Goal: Task Accomplishment & Management: Manage account settings

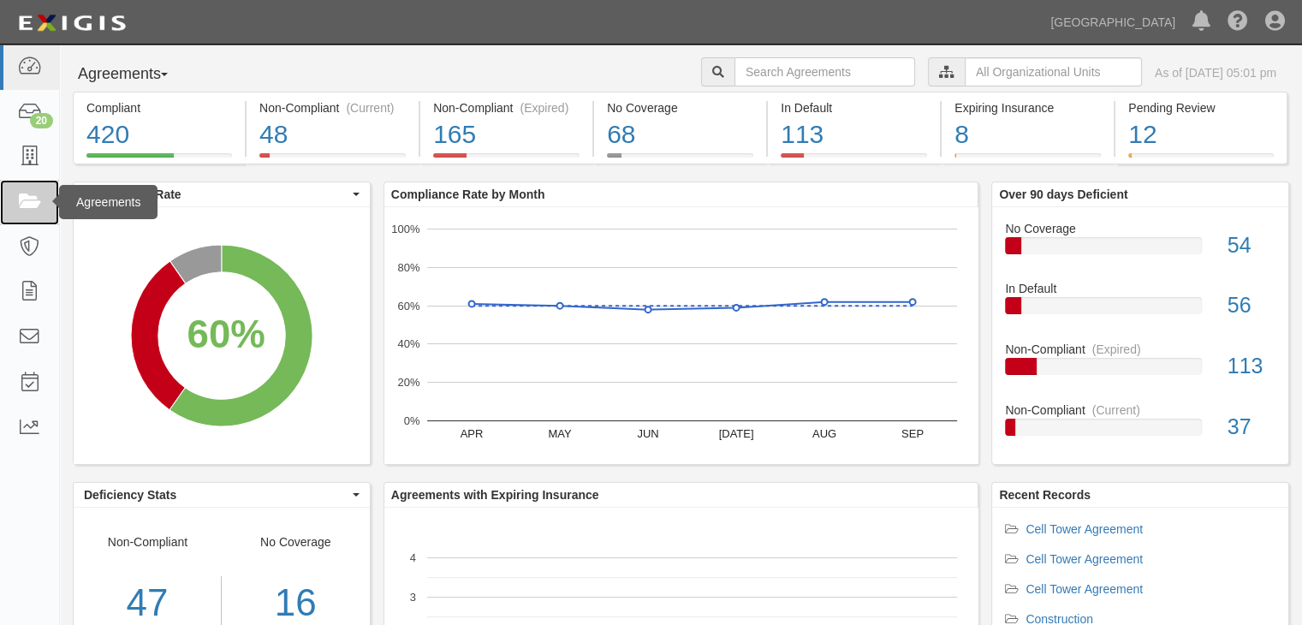
click at [15, 189] on link at bounding box center [29, 202] width 59 height 45
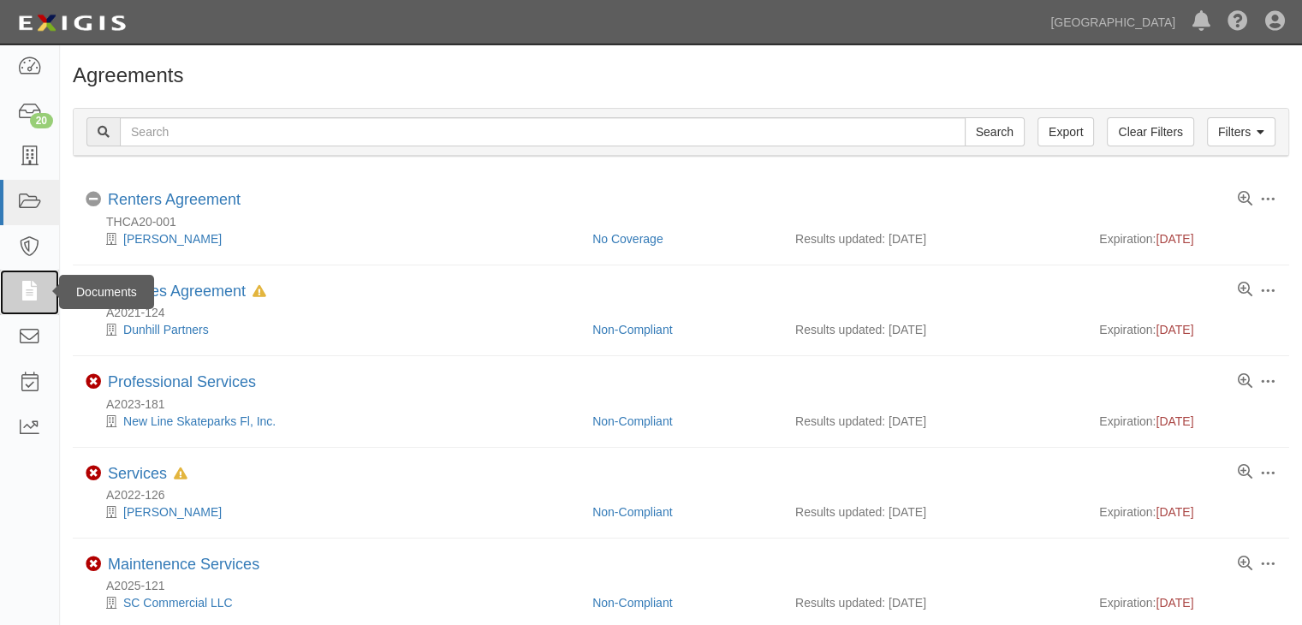
click at [37, 289] on icon at bounding box center [29, 292] width 24 height 20
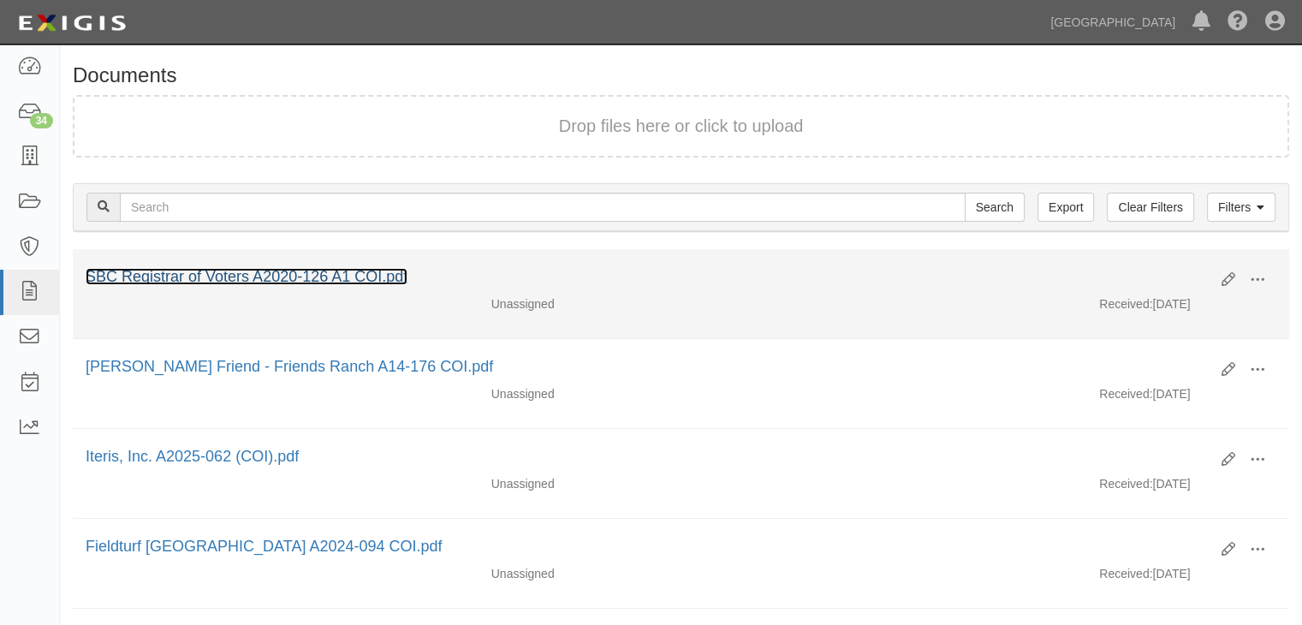
click at [395, 270] on link "SBC Registrar of Voters A2020-126 A1 COI.pdf" at bounding box center [247, 276] width 322 height 17
click at [326, 268] on link "SBC Registrar of Voters A2020-126 A1 COI.pdf" at bounding box center [247, 276] width 322 height 17
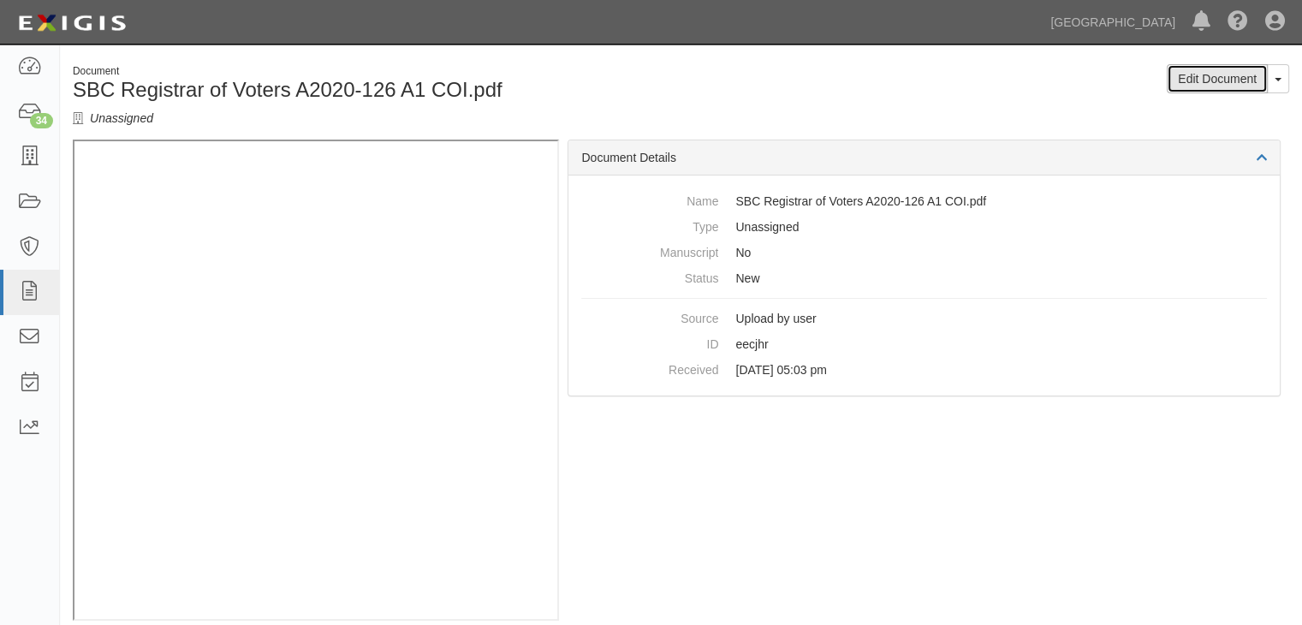
click at [1211, 82] on link "Edit Document" at bounding box center [1217, 78] width 101 height 29
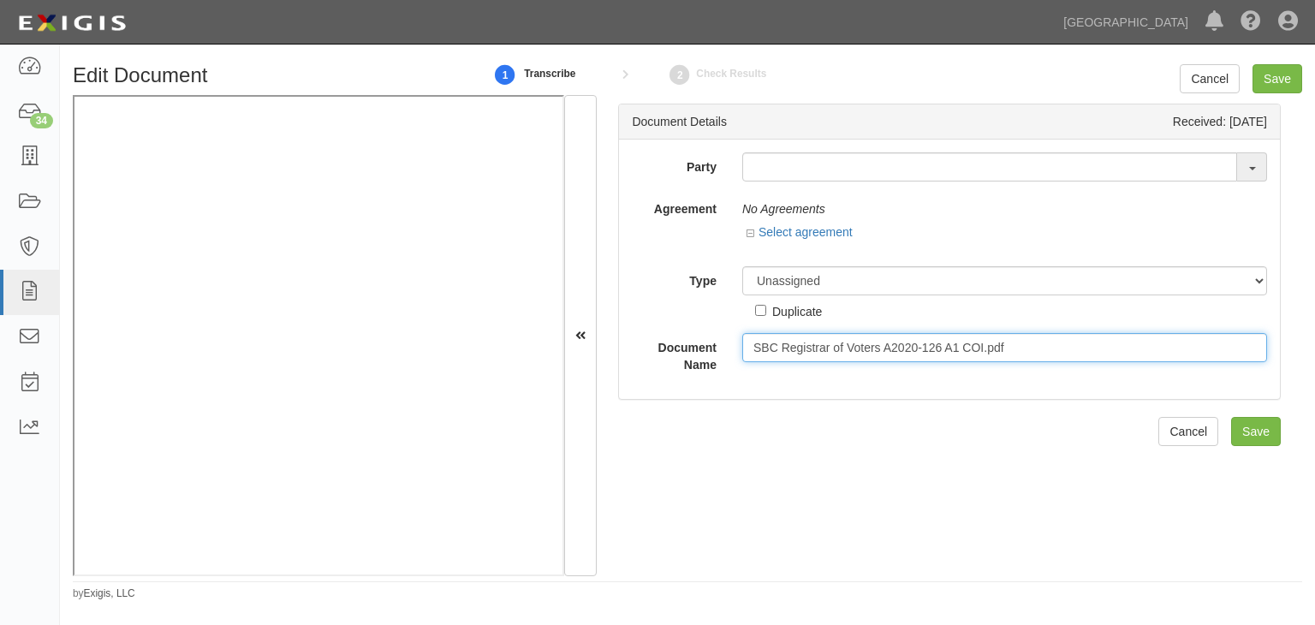
drag, startPoint x: 898, startPoint y: 347, endPoint x: 1024, endPoint y: 353, distance: 126.0
click at [1024, 353] on input "SBC Registrar of Voters A2020-126 A1 COI.pdf" at bounding box center [1004, 347] width 525 height 29
type input "SBC Registrar of Voters A2025-179 COI"
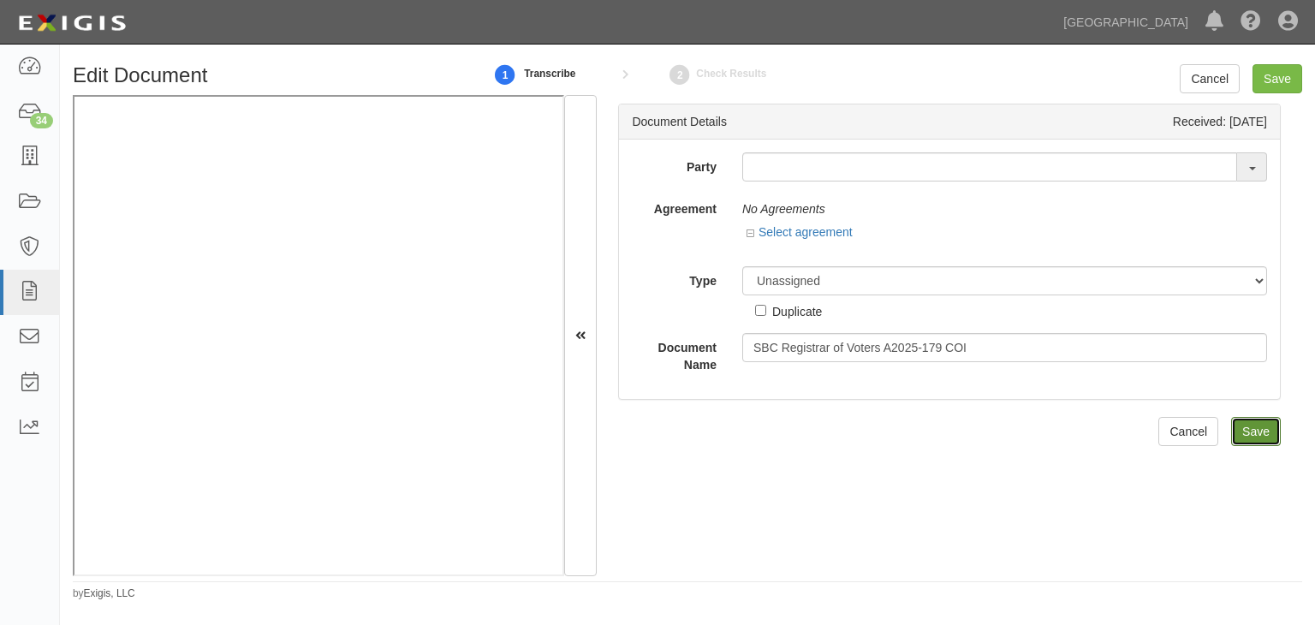
click at [1252, 432] on input "Save" at bounding box center [1256, 431] width 50 height 29
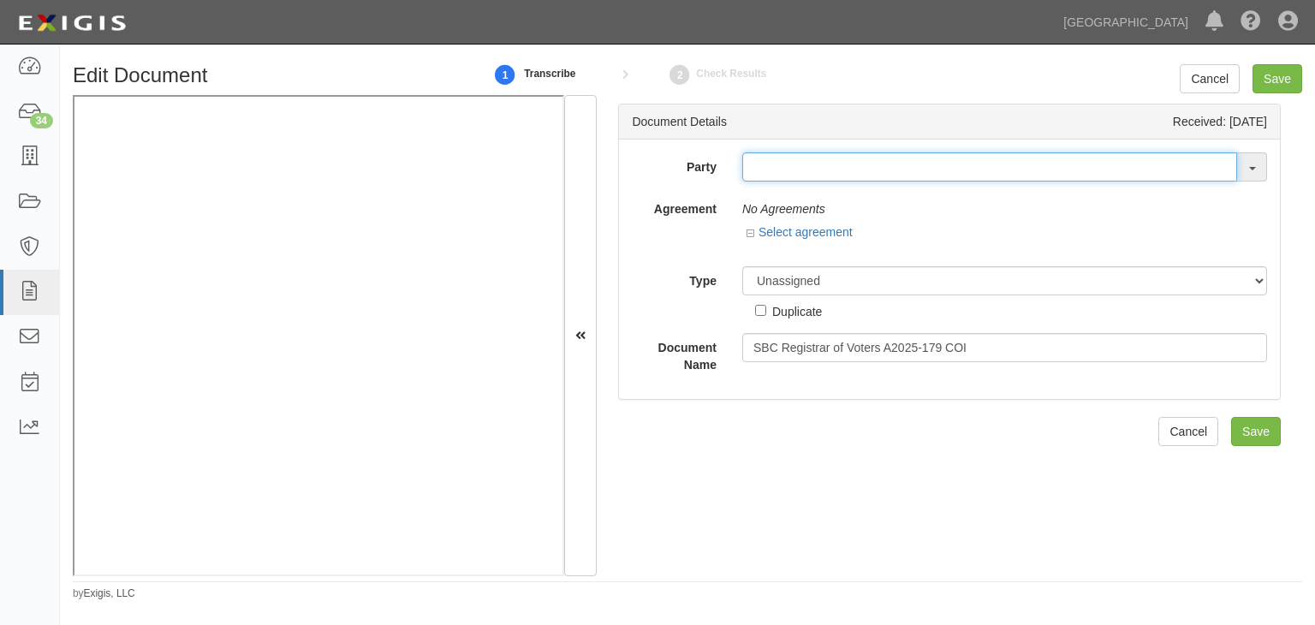
click at [1052, 166] on input "text" at bounding box center [989, 166] width 495 height 29
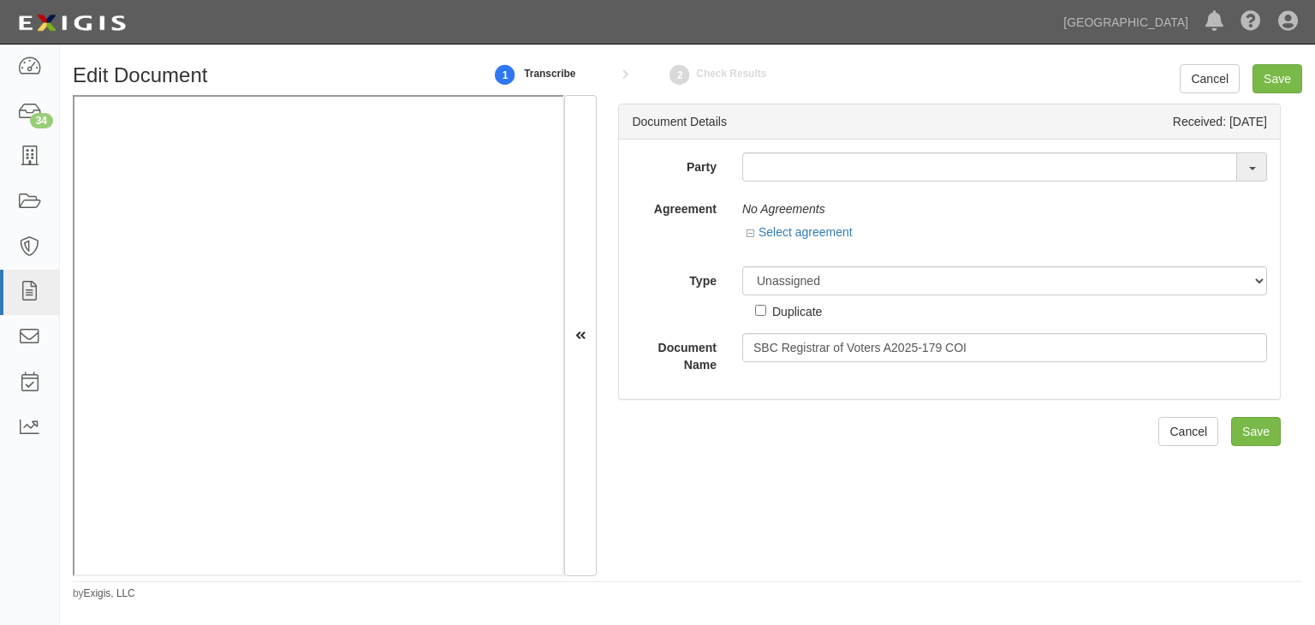
click at [1243, 169] on span at bounding box center [1252, 166] width 30 height 29
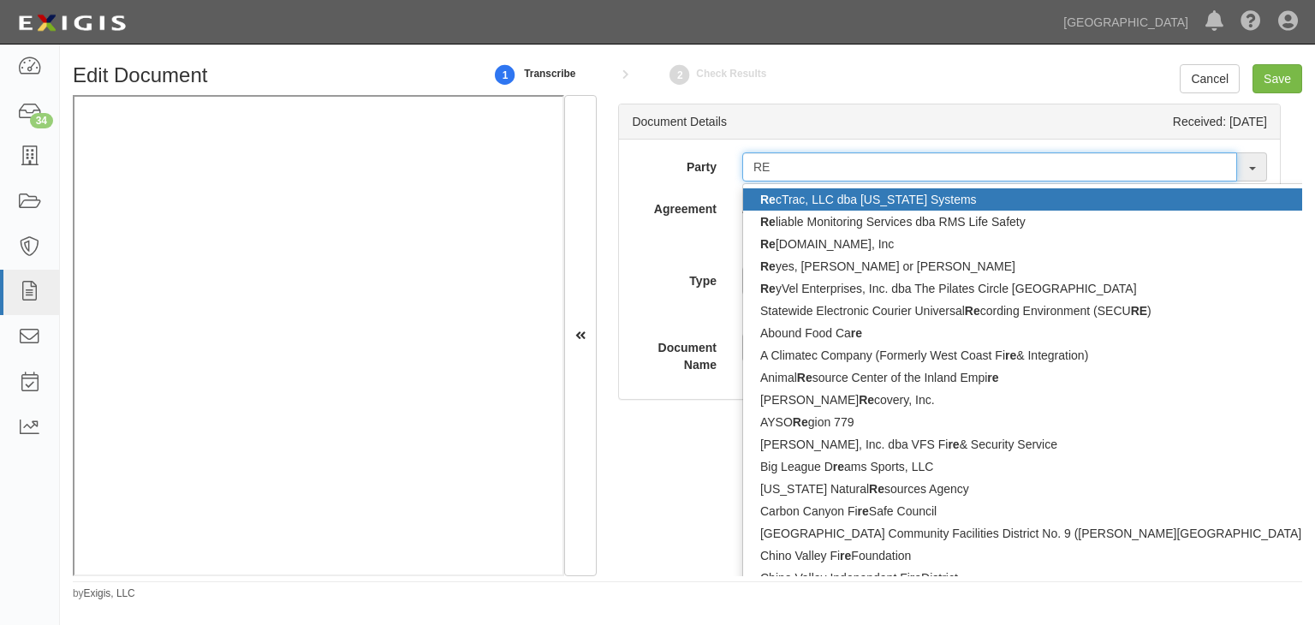
type input "R"
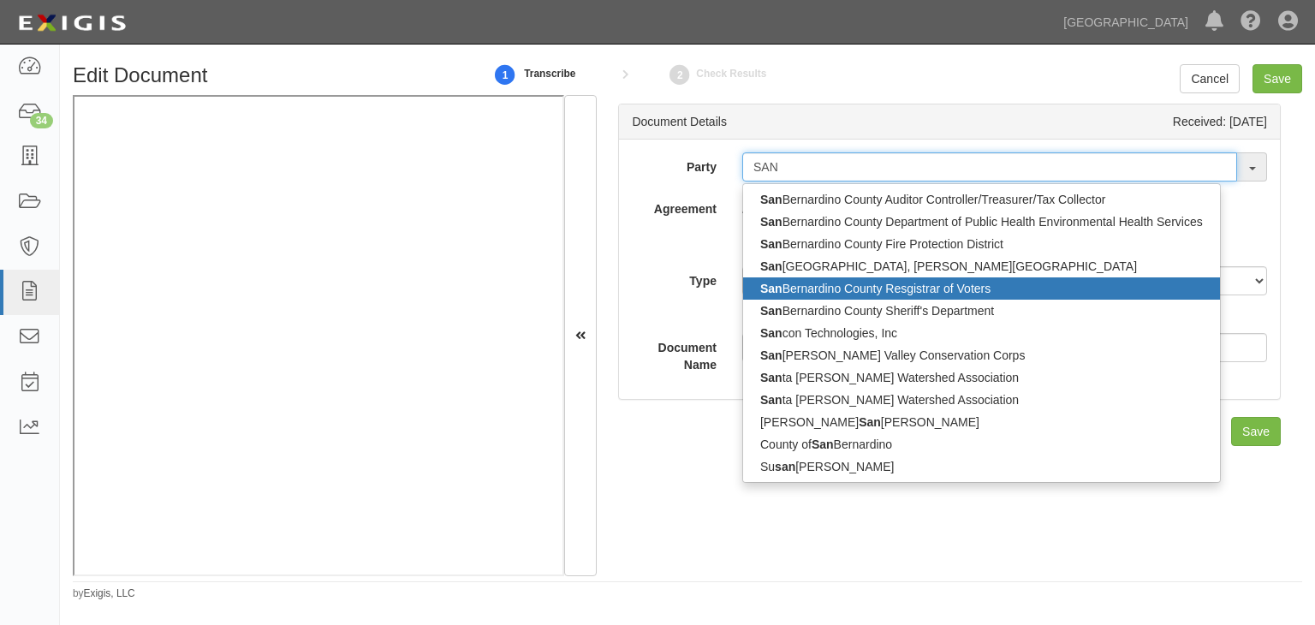
type input "SAN"
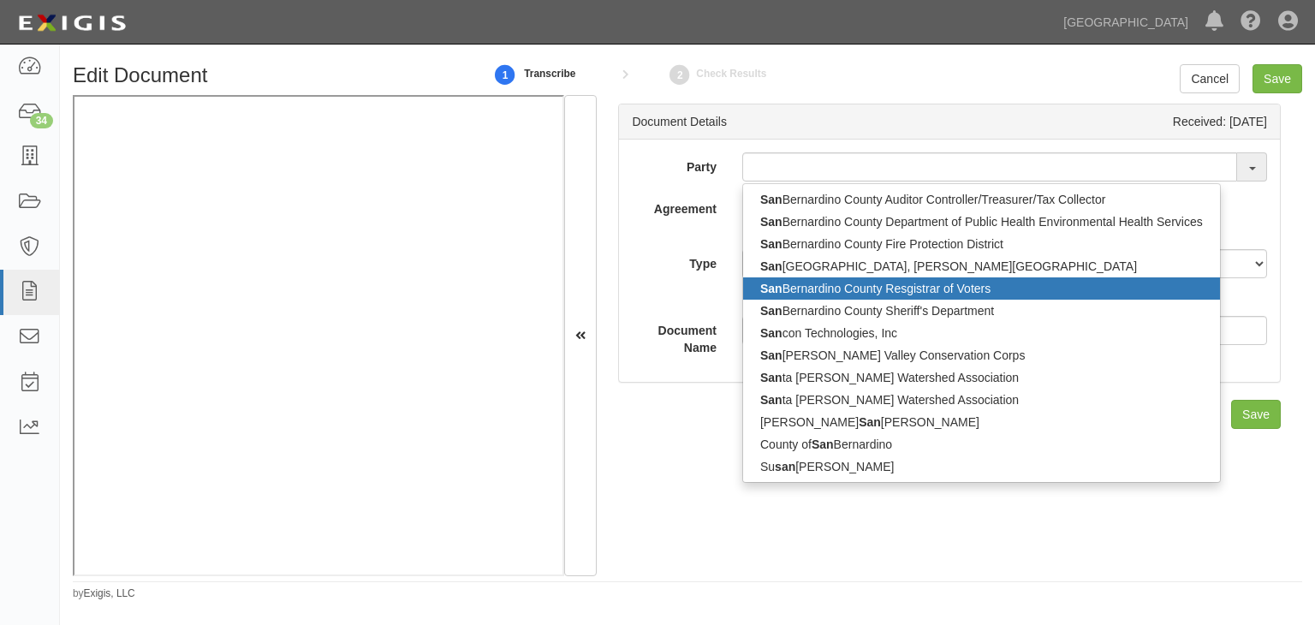
click at [914, 294] on link "San Bernardino County Resgistrar of Voters" at bounding box center [981, 288] width 477 height 22
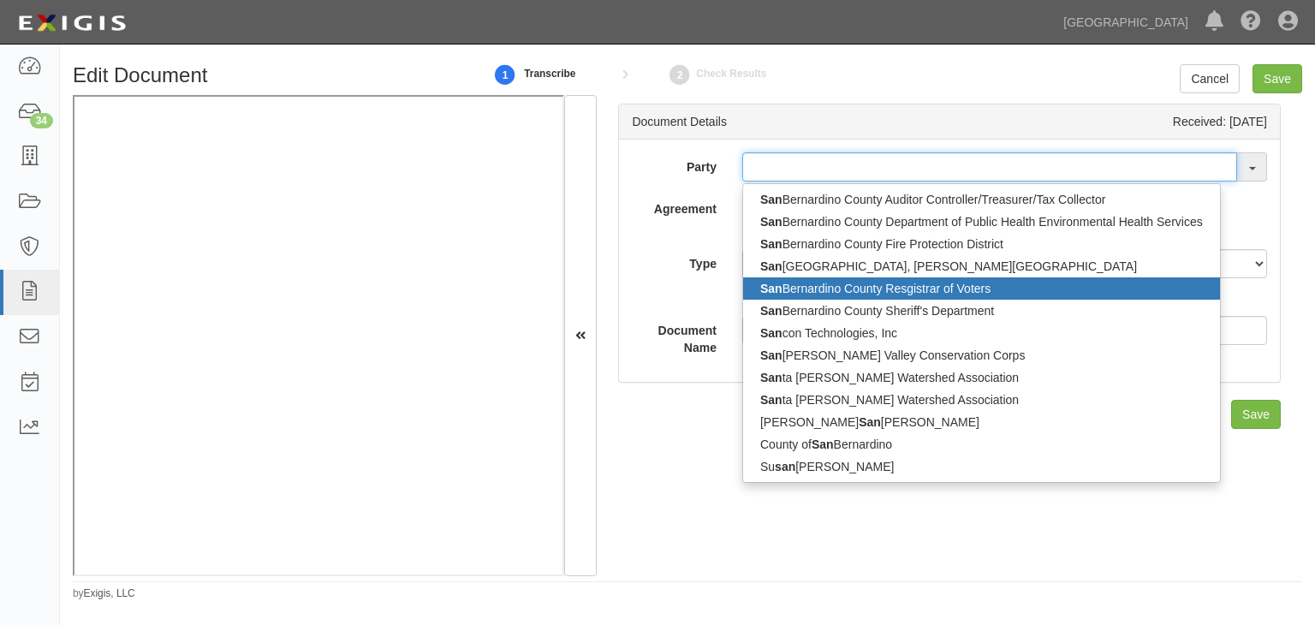
type input "San Bernardino County Resgistrar of Voters"
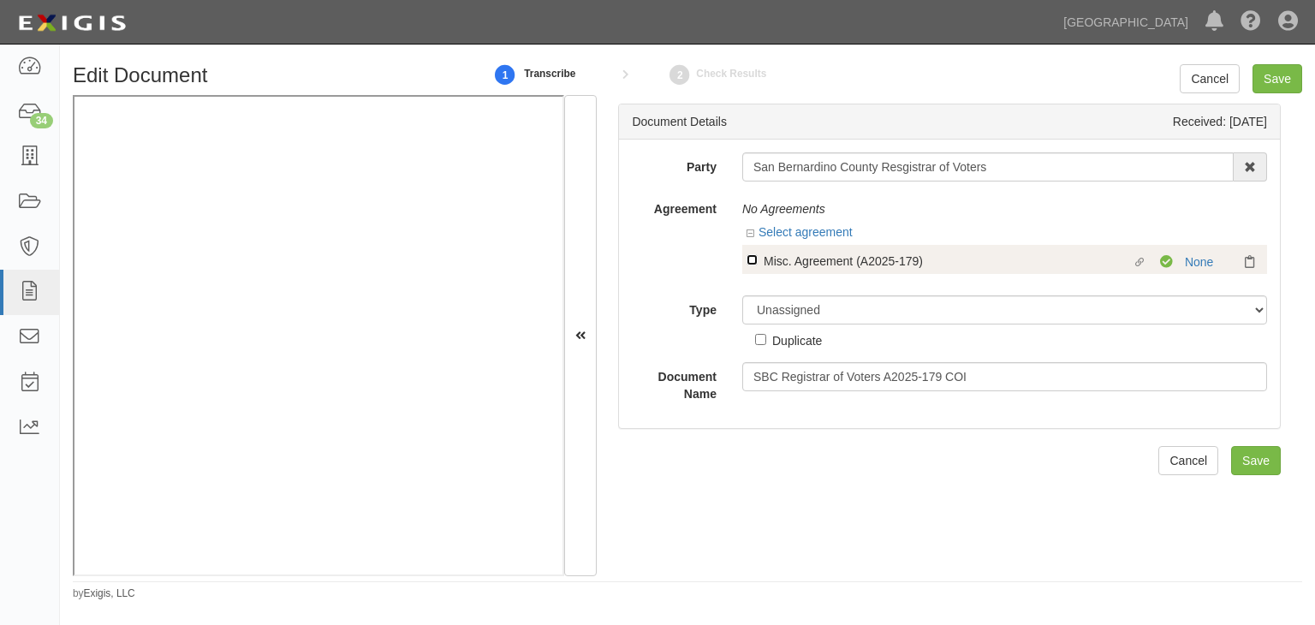
click at [752, 260] on input "Linked agreement Misc. Agreement (A2025-179) Linked agreement" at bounding box center [751, 259] width 11 height 11
checkbox input "true"
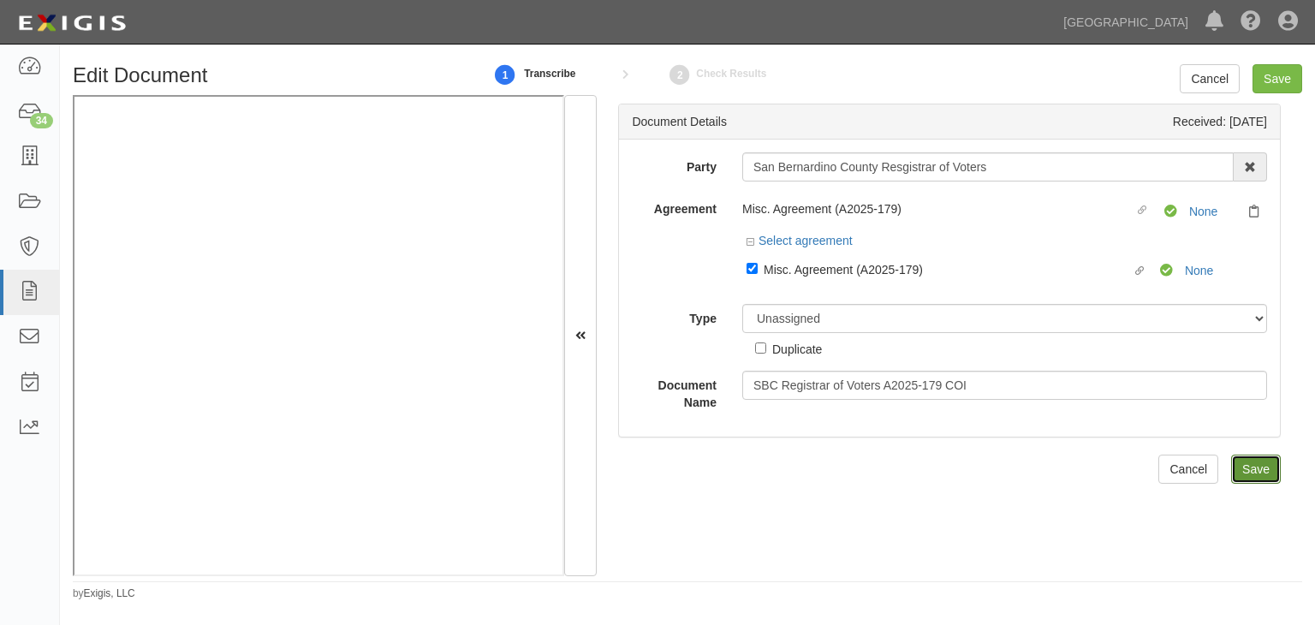
click at [1236, 474] on input "Save" at bounding box center [1256, 469] width 50 height 29
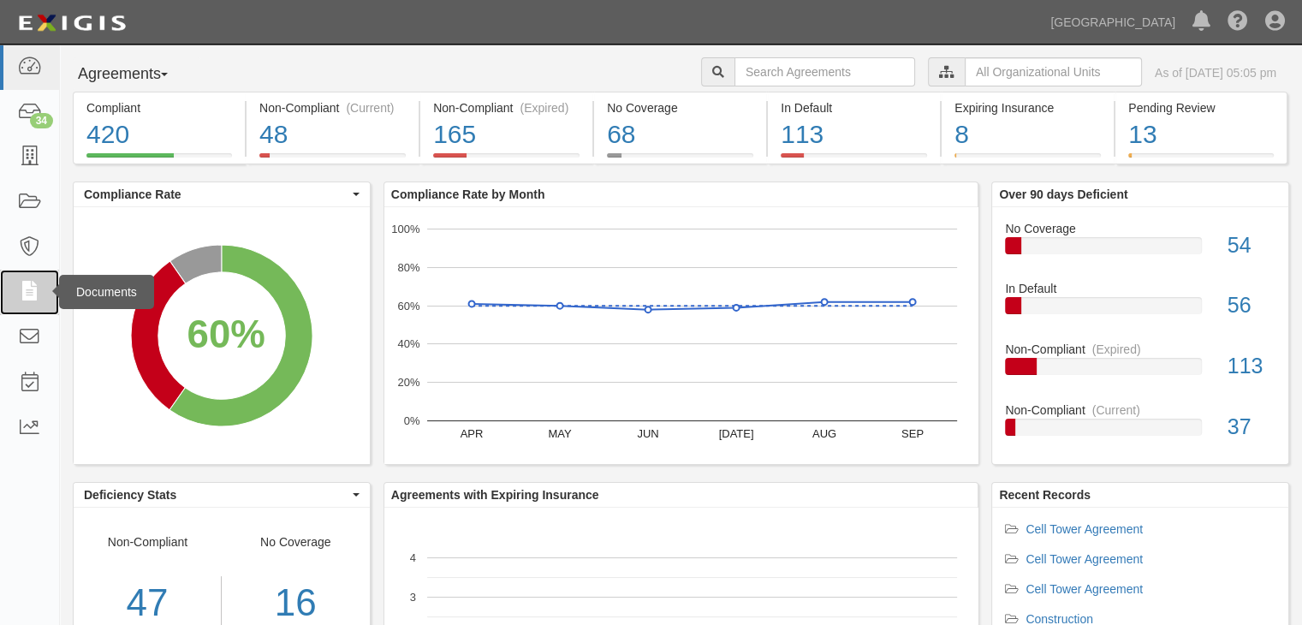
click at [25, 293] on icon at bounding box center [29, 292] width 24 height 20
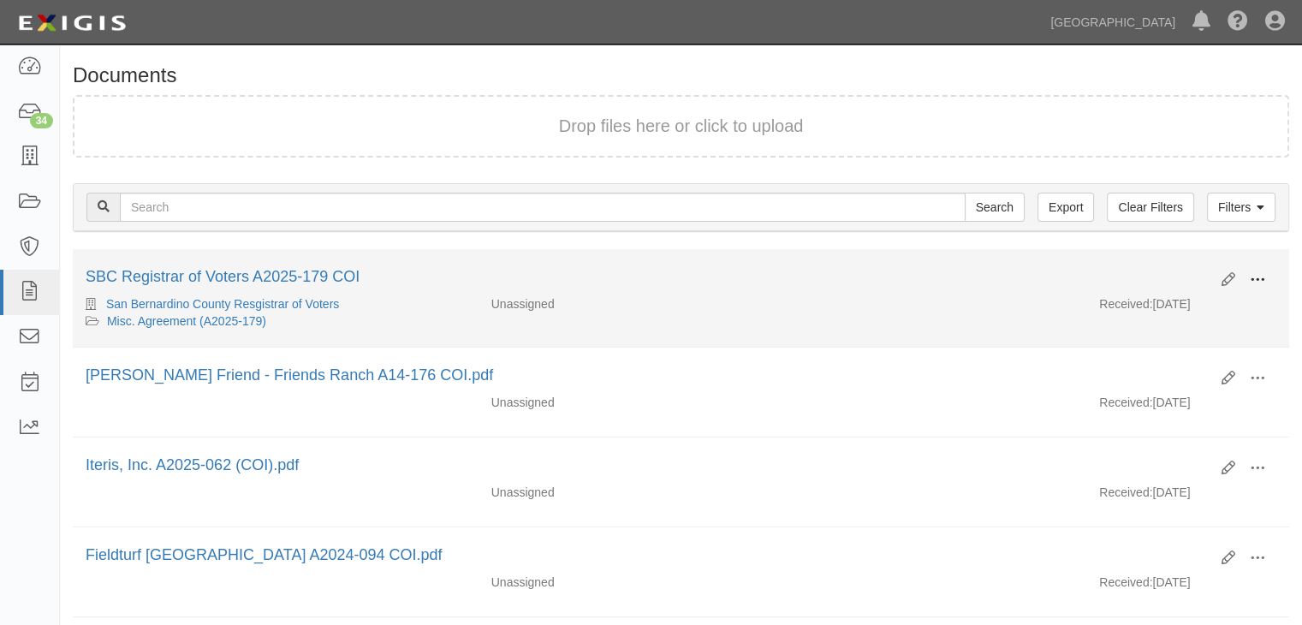
click at [1252, 275] on span at bounding box center [1257, 279] width 15 height 15
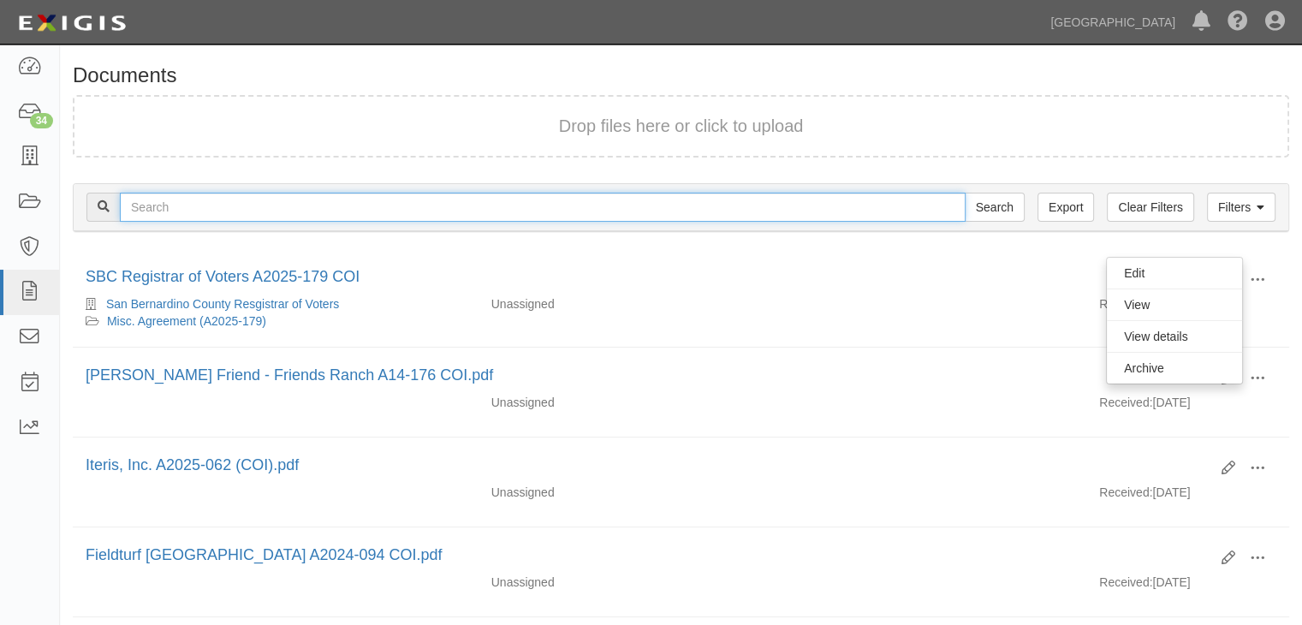
click at [229, 204] on input "text" at bounding box center [543, 207] width 846 height 29
click at [157, 211] on input "text" at bounding box center [543, 207] width 846 height 29
type input "A00-139"
click at [965, 193] on input "Search" at bounding box center [995, 207] width 60 height 29
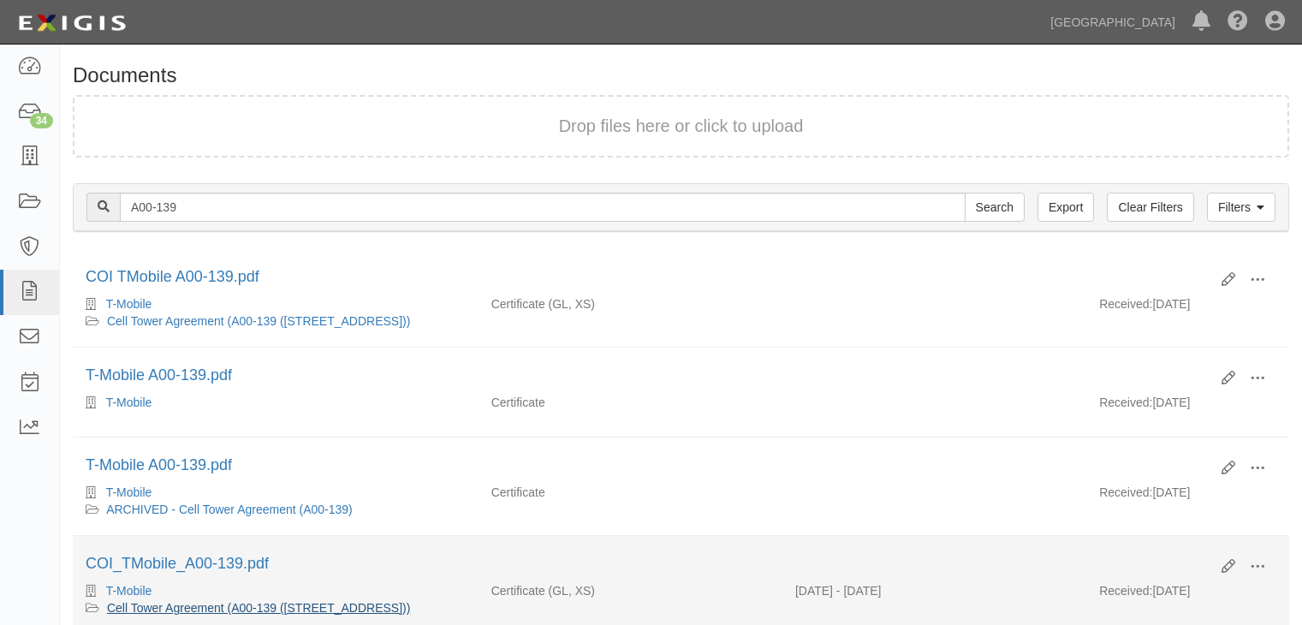
scroll to position [171, 0]
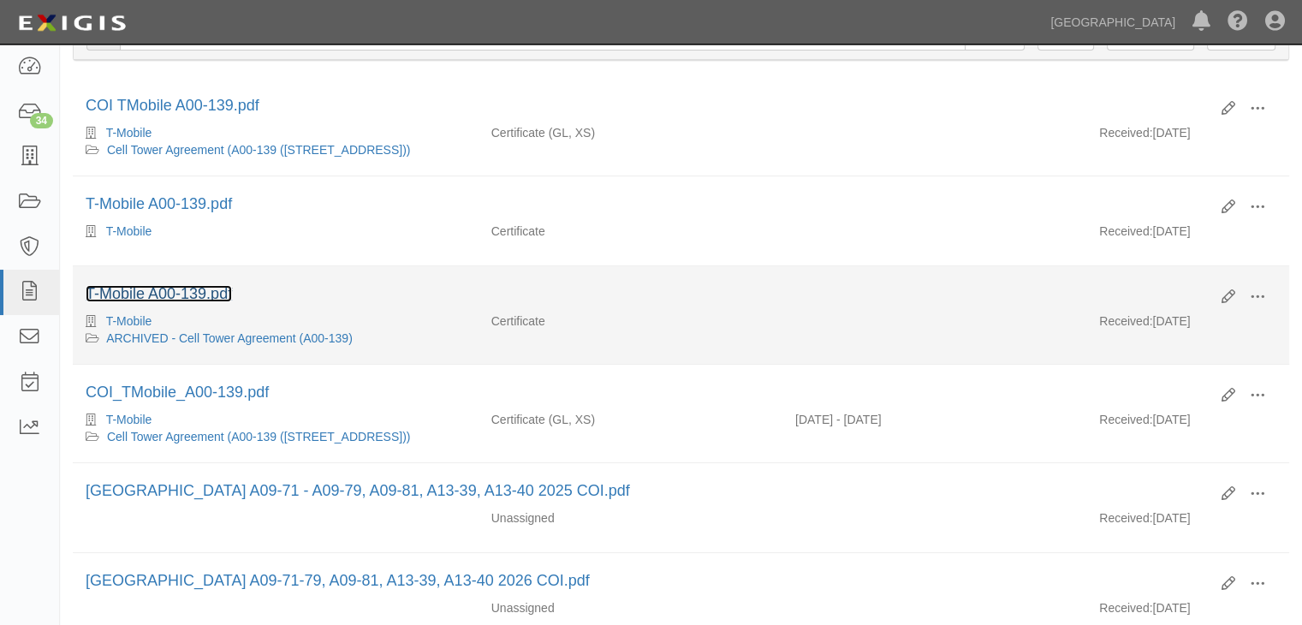
click at [212, 290] on link "T-Mobile A00-139.pdf" at bounding box center [159, 293] width 146 height 17
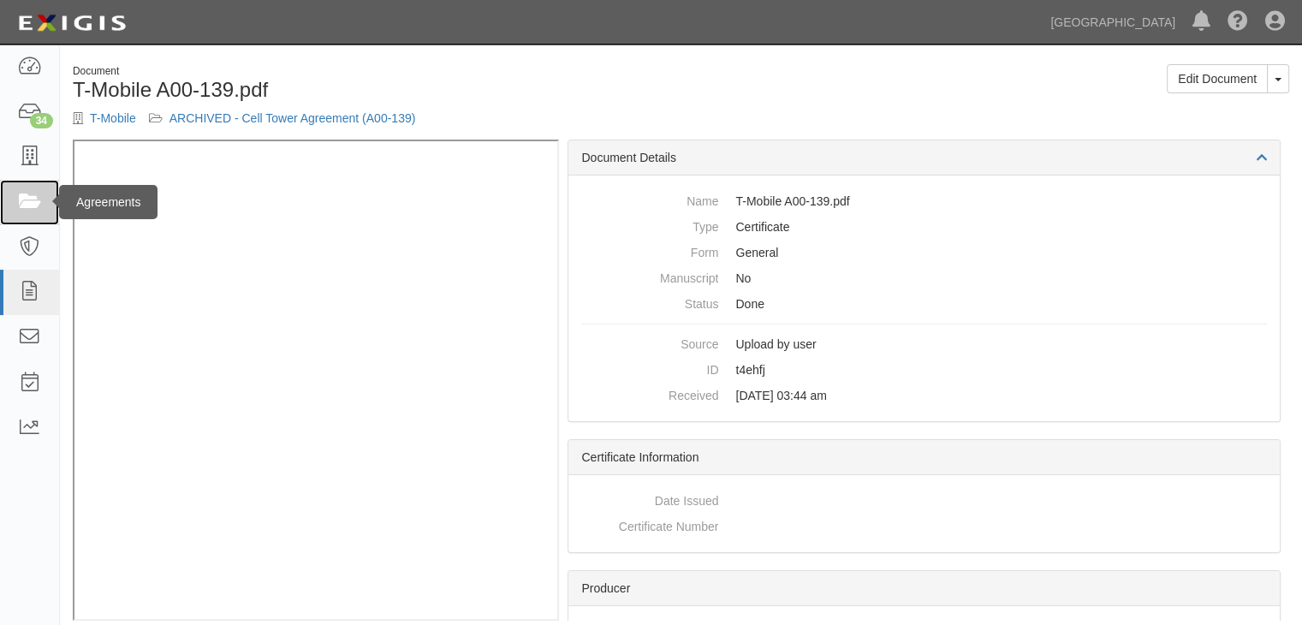
click at [31, 203] on icon at bounding box center [29, 203] width 24 height 20
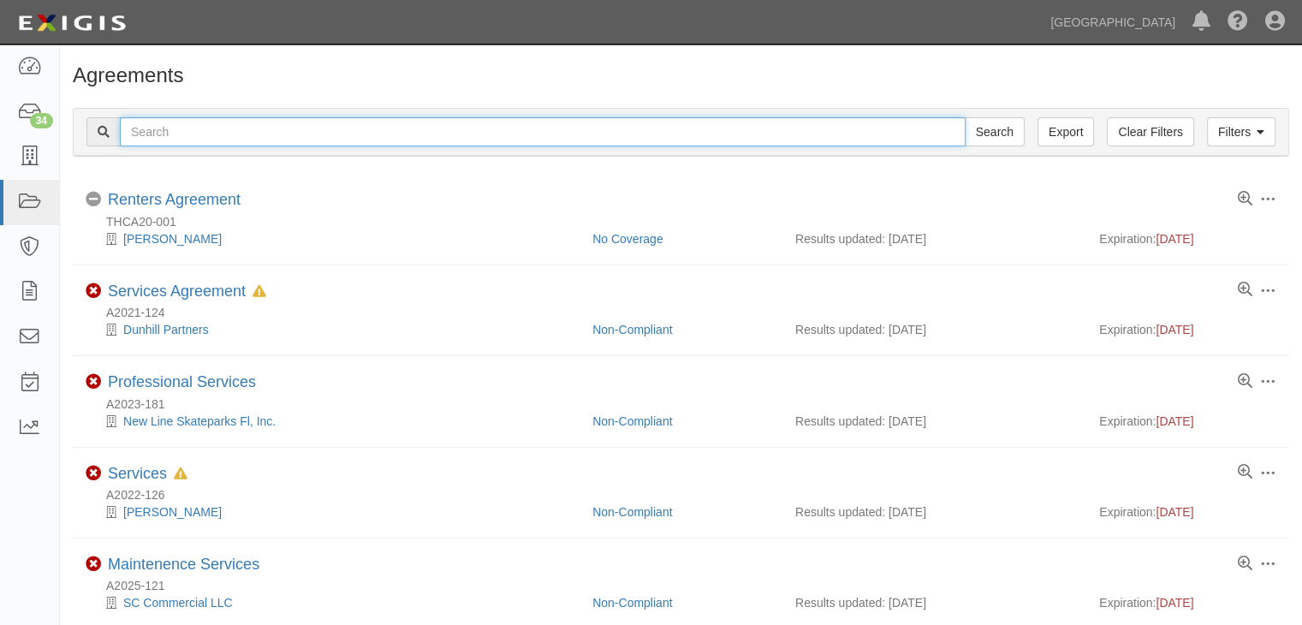
click at [222, 126] on input "text" at bounding box center [543, 131] width 846 height 29
type input "A00-139"
click at [965, 117] on input "Search" at bounding box center [995, 131] width 60 height 29
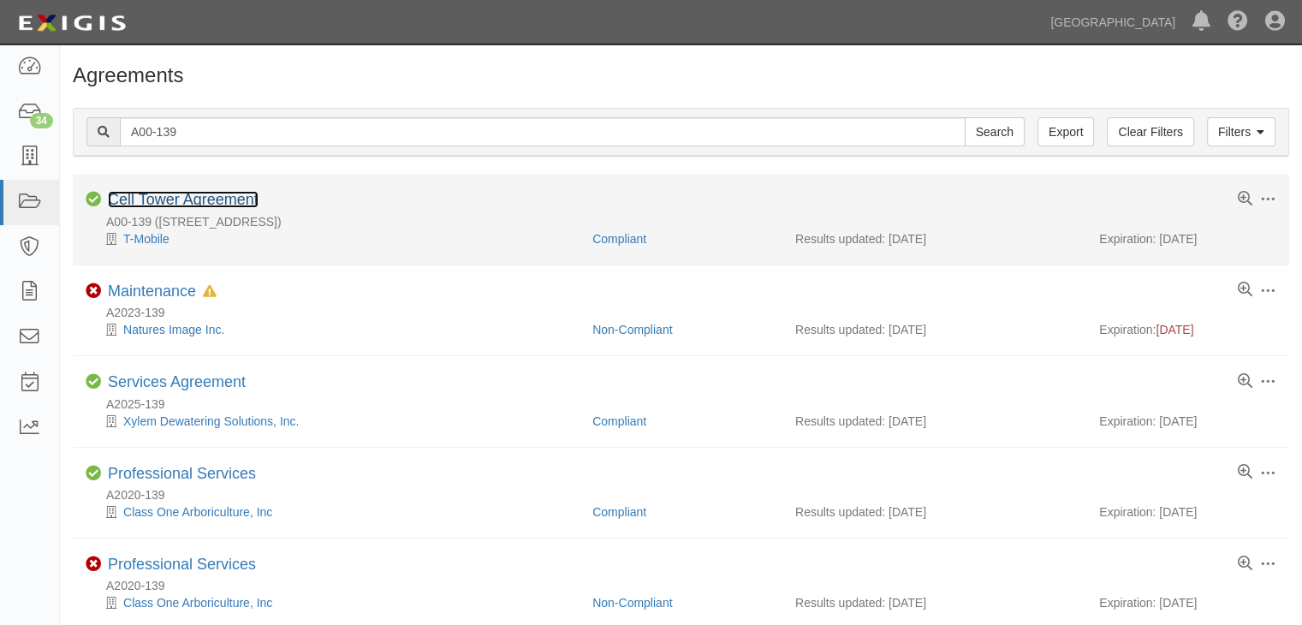
click at [173, 199] on link "Cell Tower Agreement" at bounding box center [183, 199] width 151 height 17
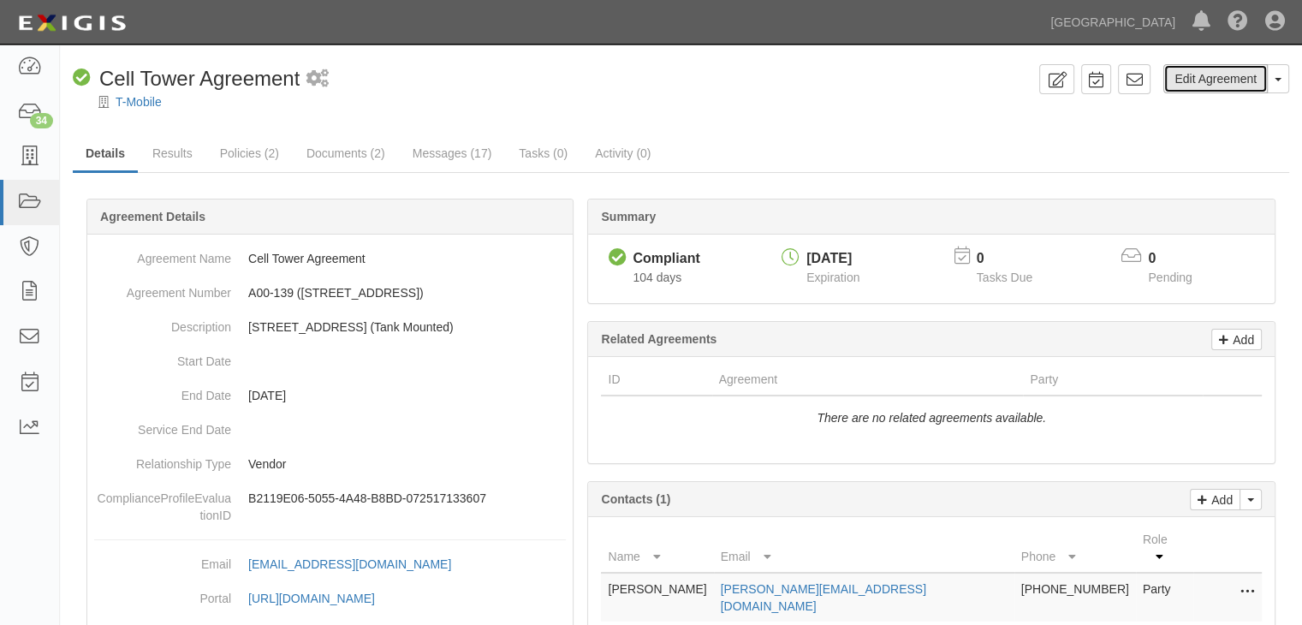
click at [1212, 74] on link "Edit Agreement" at bounding box center [1215, 78] width 104 height 29
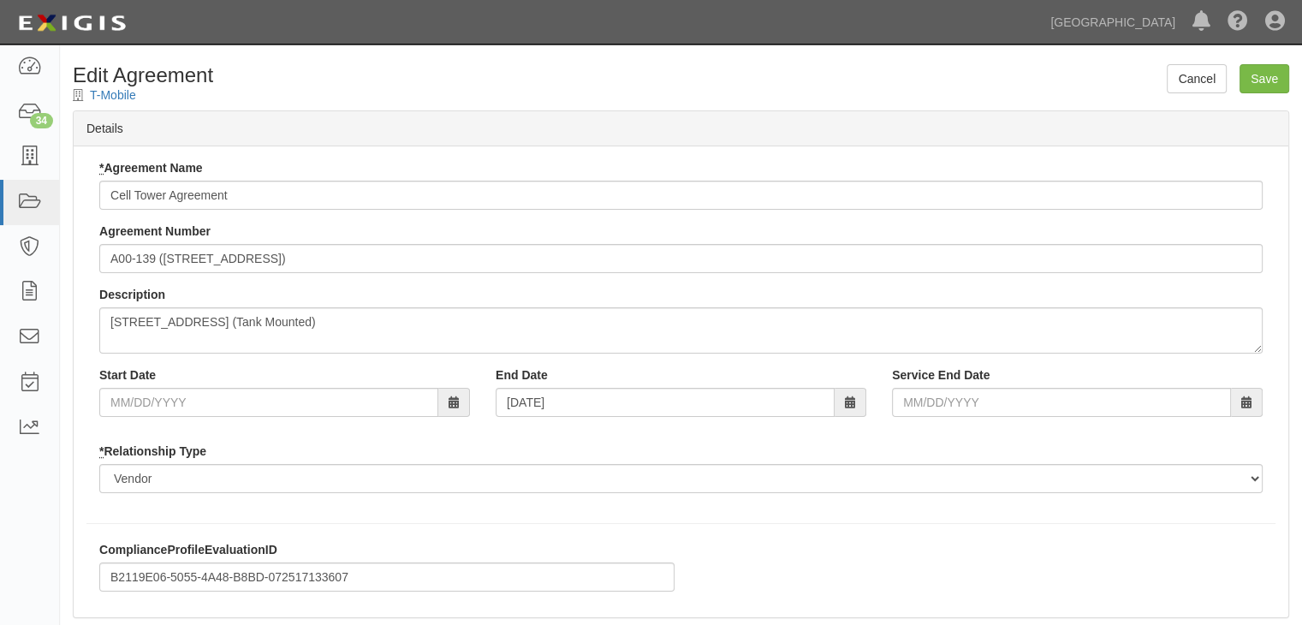
click at [865, 406] on span at bounding box center [851, 402] width 32 height 29
click at [855, 403] on span at bounding box center [851, 402] width 32 height 29
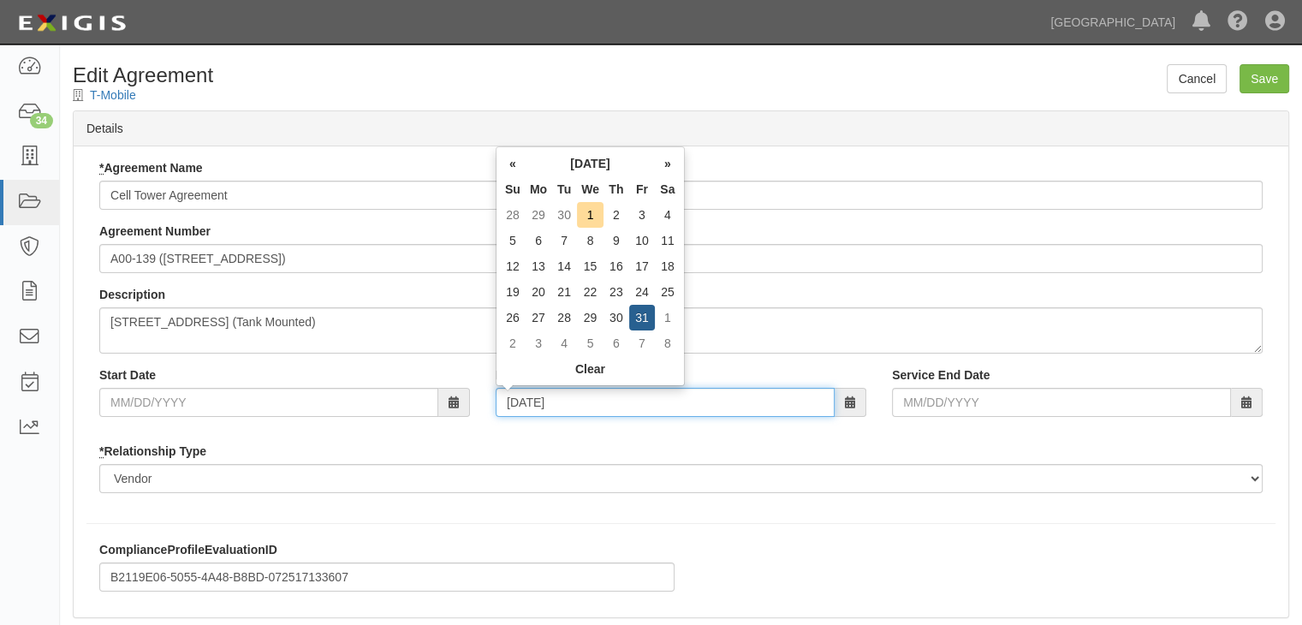
click at [659, 398] on input "10/31/2025" at bounding box center [665, 402] width 339 height 29
drag, startPoint x: 552, startPoint y: 401, endPoint x: 599, endPoint y: 412, distance: 48.2
click at [593, 412] on input "10/31/2025" at bounding box center [665, 402] width 339 height 29
type input "[DATE]"
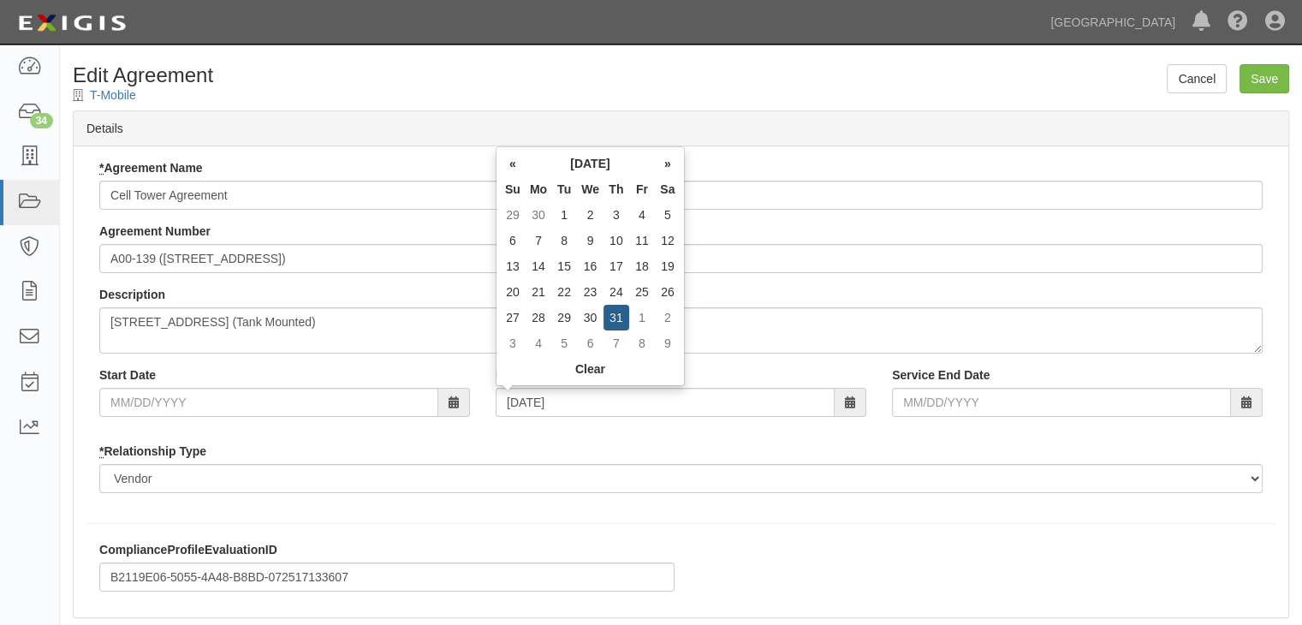
type input "[DATE]"
click at [653, 446] on div "* Relationship Type Borrower Contractor Franchisee Other Subcontractor Supplier…" at bounding box center [680, 468] width 1163 height 51
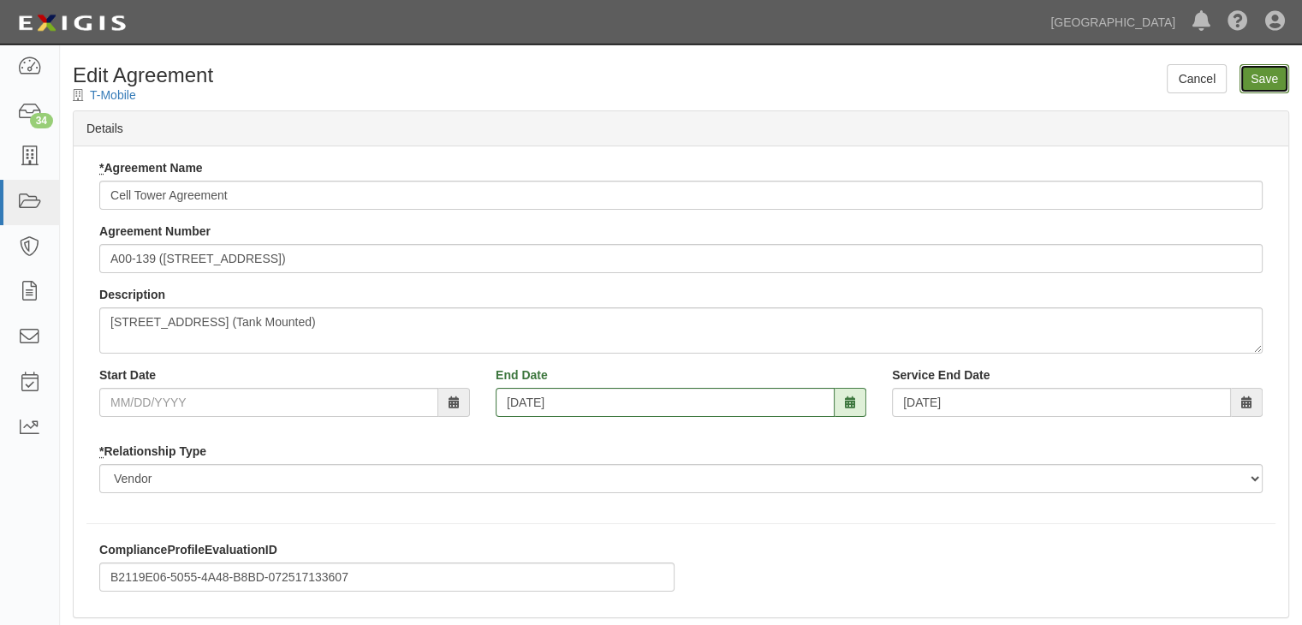
click at [1262, 80] on input "Save" at bounding box center [1264, 78] width 50 height 29
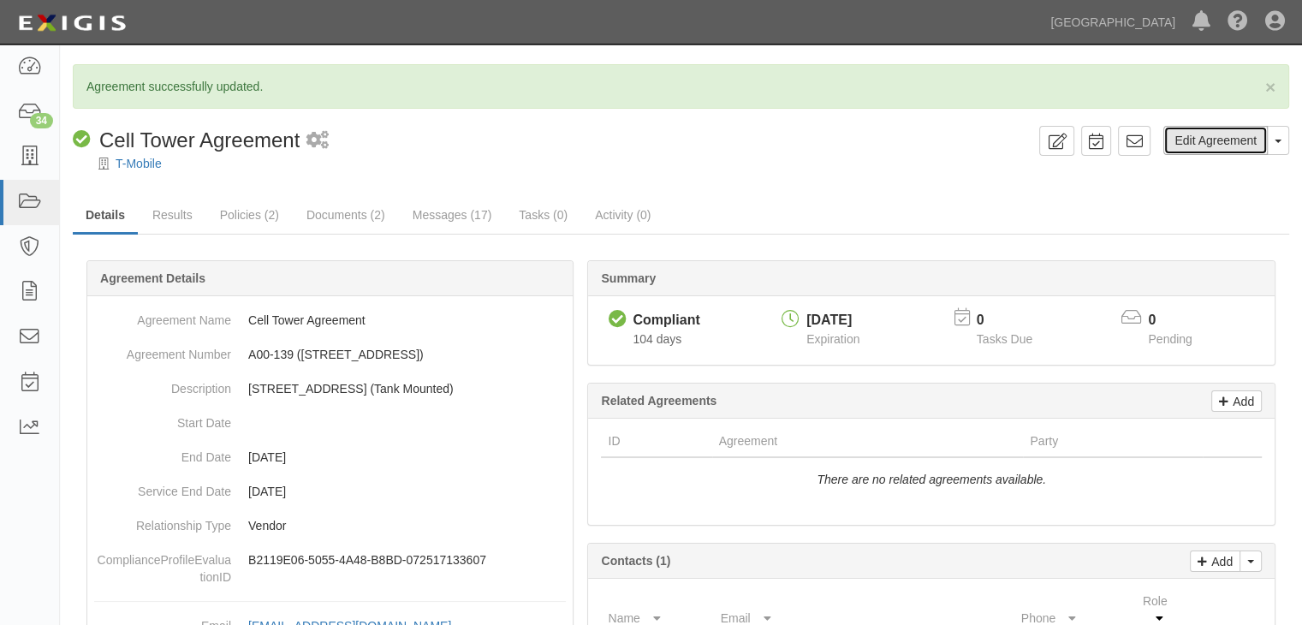
click at [1209, 138] on link "Edit Agreement" at bounding box center [1215, 140] width 104 height 29
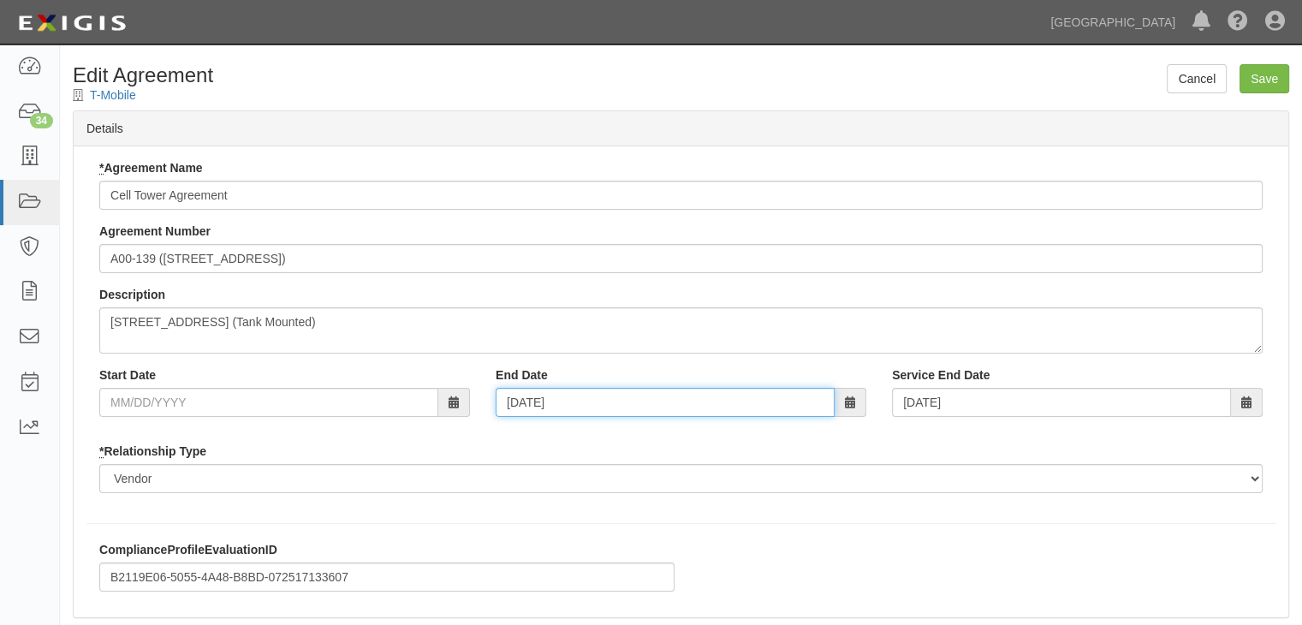
click at [579, 408] on input "10/31/2030" at bounding box center [665, 402] width 339 height 29
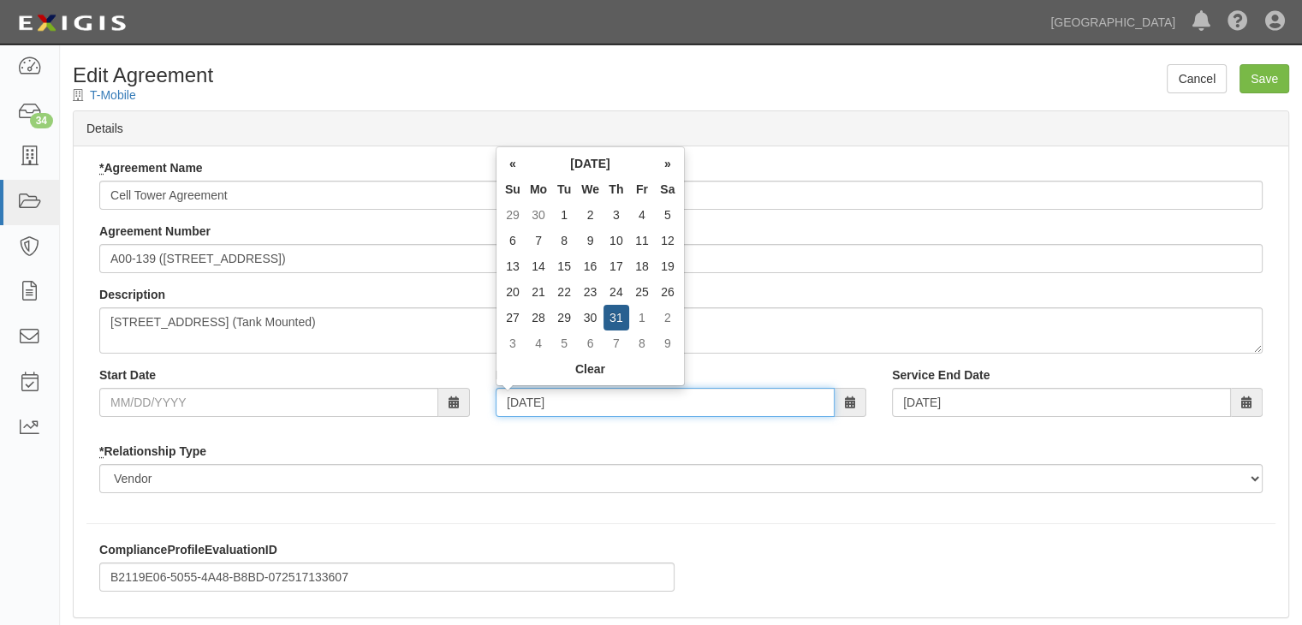
drag, startPoint x: 585, startPoint y: 405, endPoint x: 438, endPoint y: 380, distance: 149.3
click at [438, 380] on div "Start Date End Date 10/31/2030 Service End Date 10/31/2030" at bounding box center [680, 397] width 1189 height 63
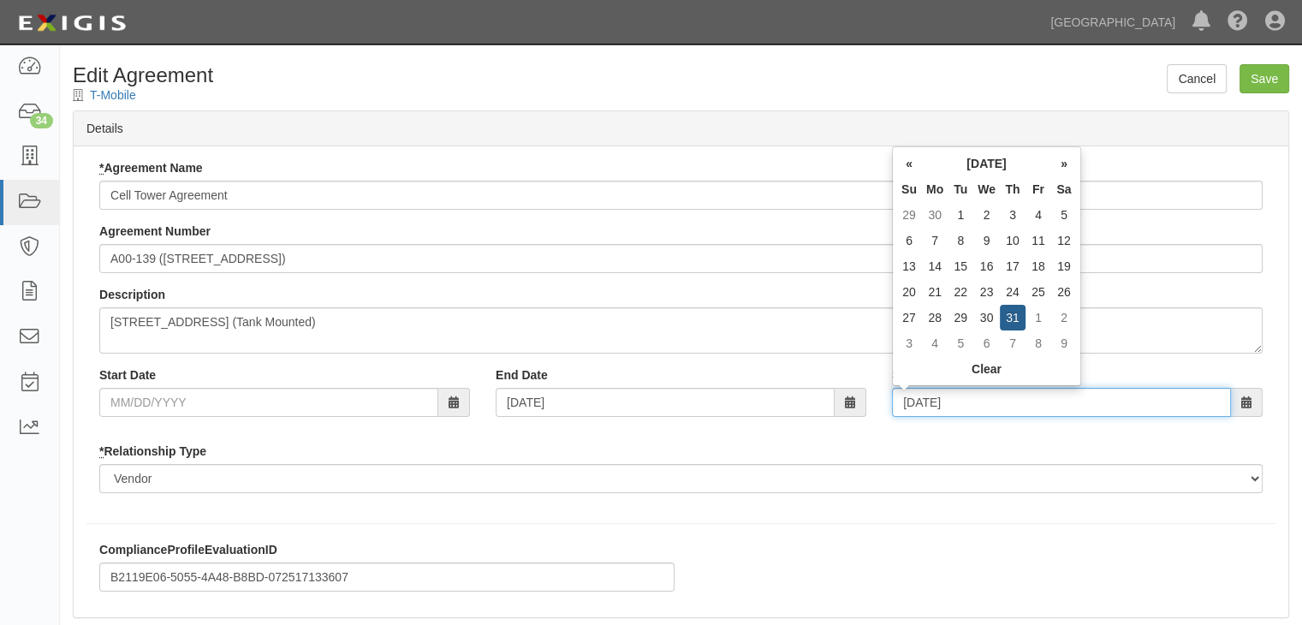
drag, startPoint x: 979, startPoint y: 405, endPoint x: 964, endPoint y: 402, distance: 15.6
click at [969, 404] on input "[DATE]" at bounding box center [1061, 402] width 339 height 29
drag, startPoint x: 983, startPoint y: 405, endPoint x: 833, endPoint y: 389, distance: 150.6
click at [833, 389] on div "Start Date End Date 10/31/2030 Service End Date 10/31/2030" at bounding box center [680, 397] width 1189 height 63
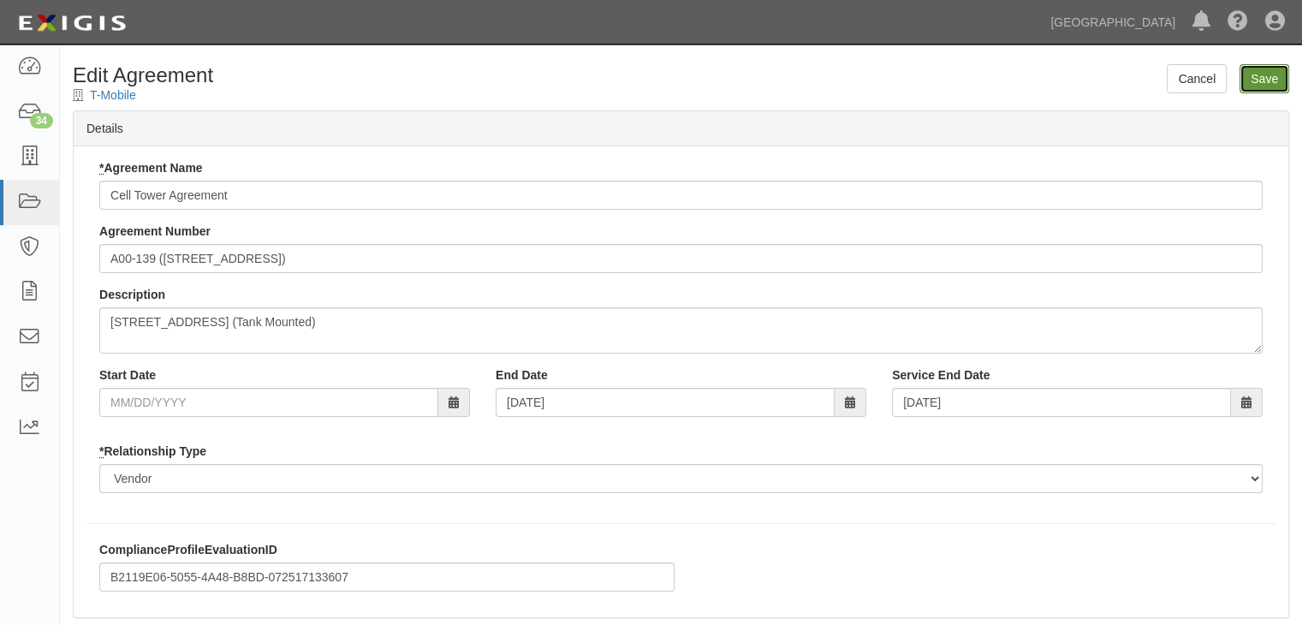
click at [1262, 76] on input "Save" at bounding box center [1264, 78] width 50 height 29
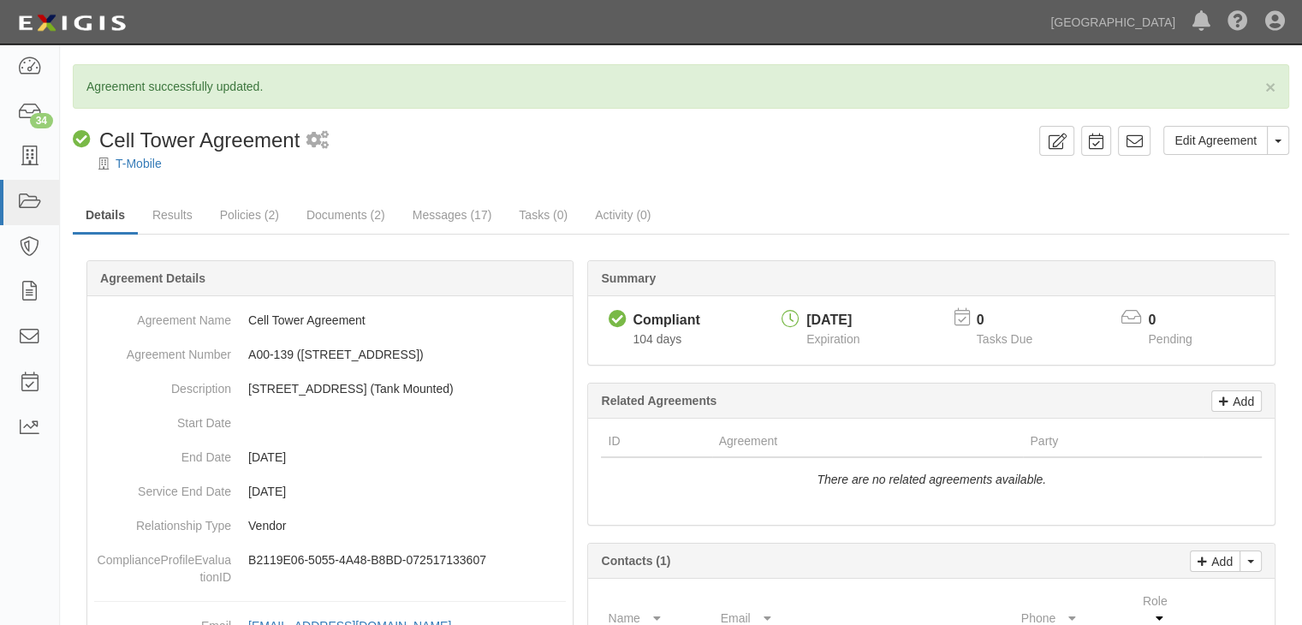
click at [847, 326] on div "[DATE]" at bounding box center [832, 321] width 53 height 20
click at [794, 319] on div at bounding box center [790, 320] width 18 height 18
click at [1281, 144] on button "Toggle Agreement Dropdown" at bounding box center [1278, 140] width 22 height 29
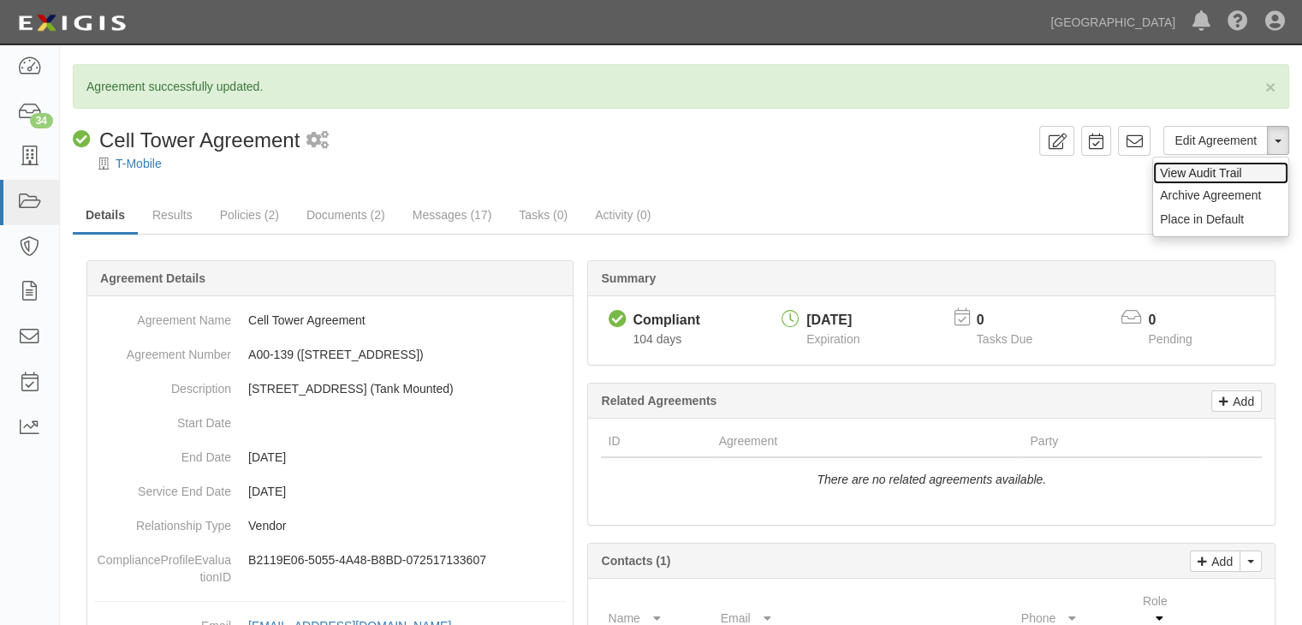
click at [1226, 173] on link "View Audit Trail" at bounding box center [1220, 173] width 135 height 22
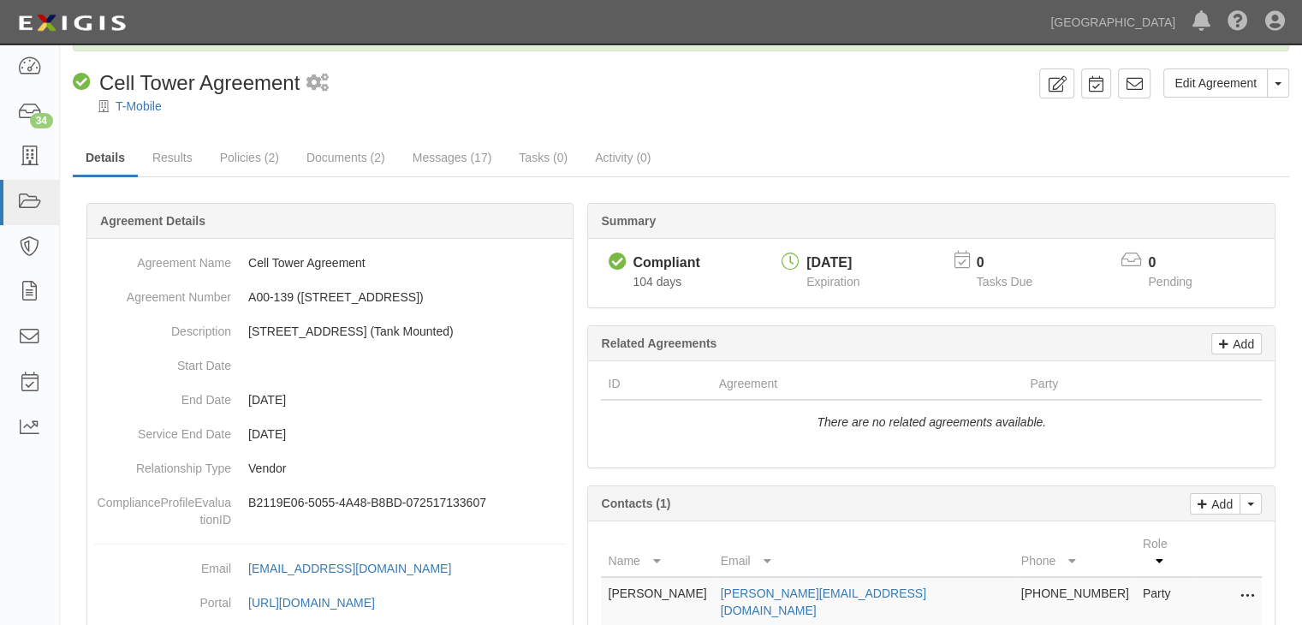
scroll to position [46, 0]
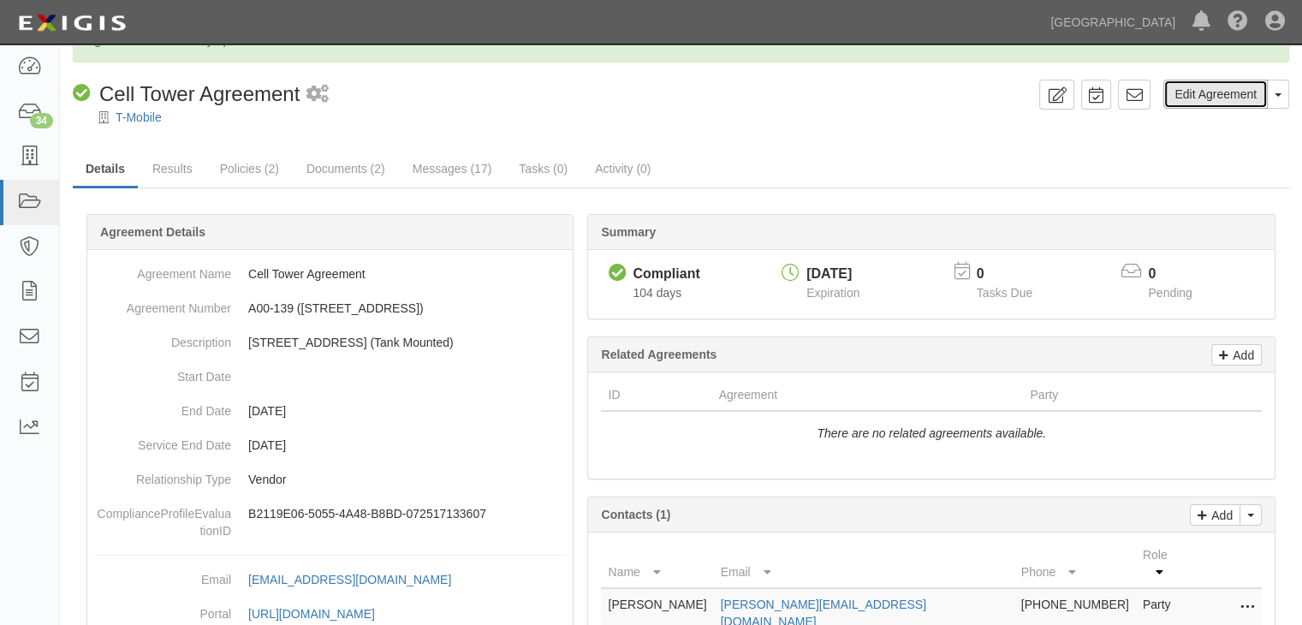
click at [1229, 90] on link "Edit Agreement" at bounding box center [1215, 94] width 104 height 29
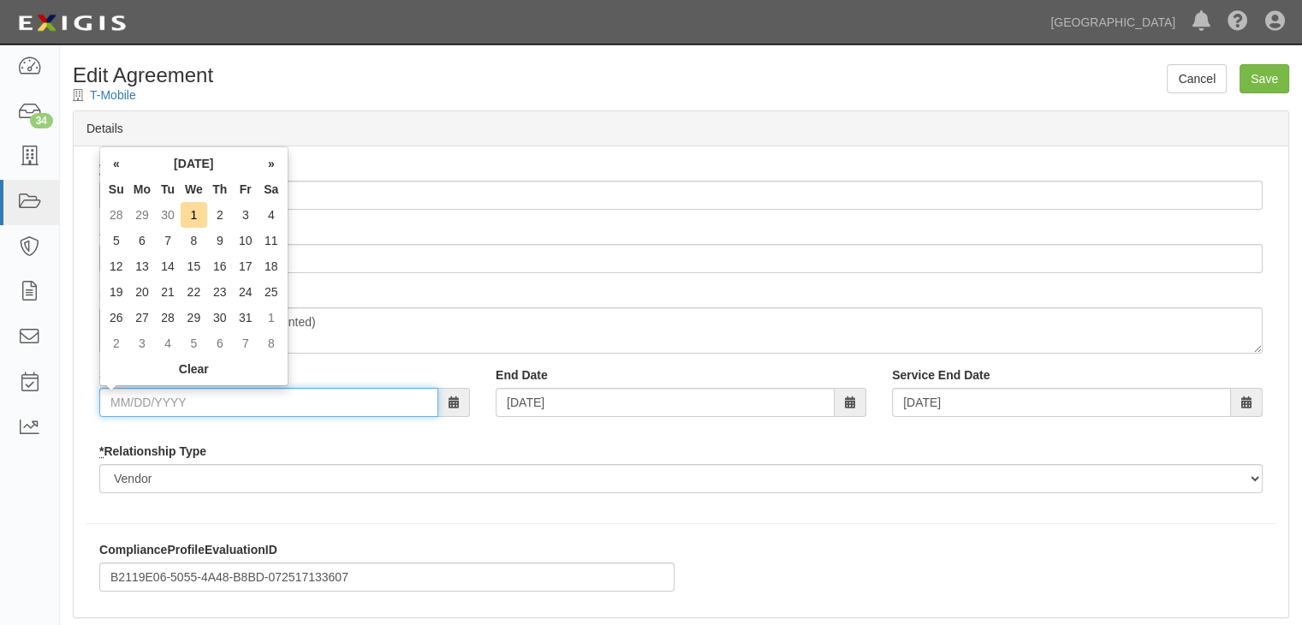
click at [127, 400] on input "Start Date" at bounding box center [268, 402] width 339 height 29
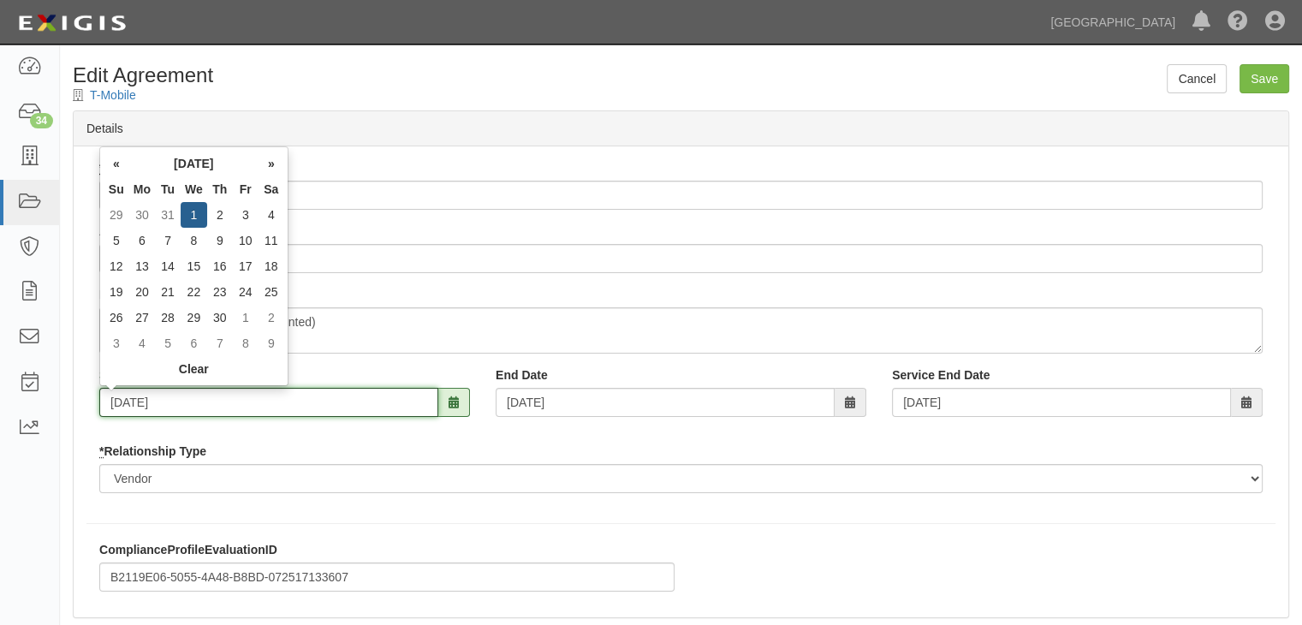
type input "[DATE]"
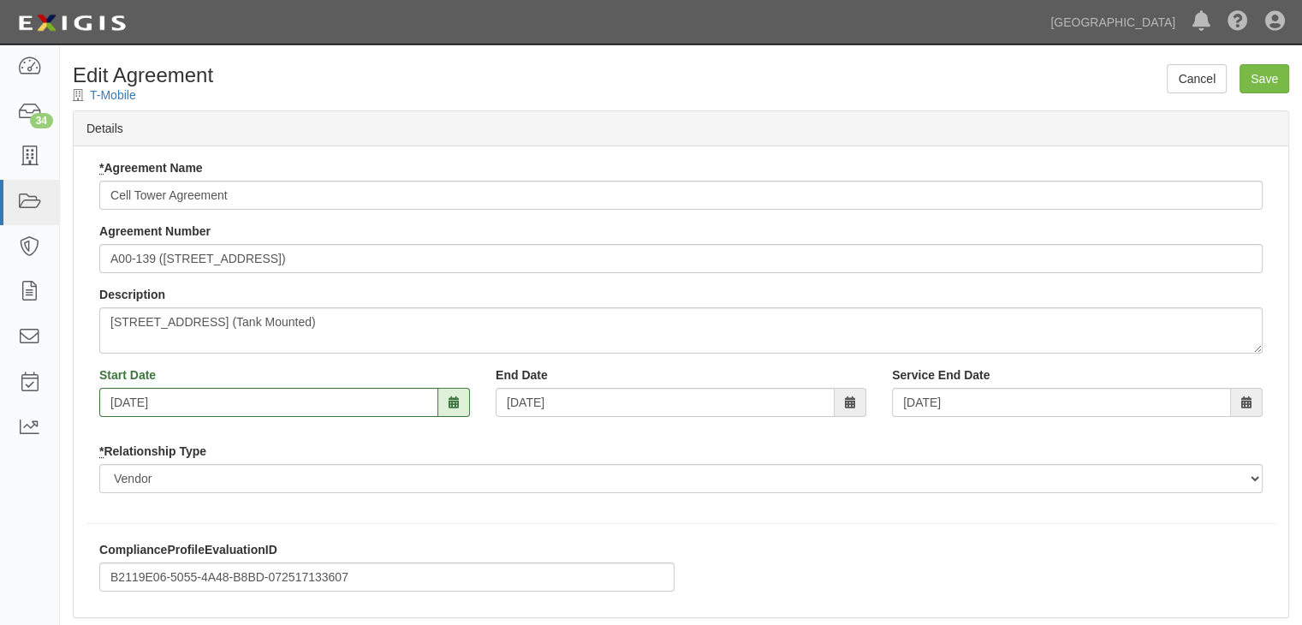
click at [588, 295] on div "Description [STREET_ADDRESS] (Tank Mounted)" at bounding box center [680, 320] width 1163 height 68
click at [1264, 75] on input "Save" at bounding box center [1264, 78] width 50 height 29
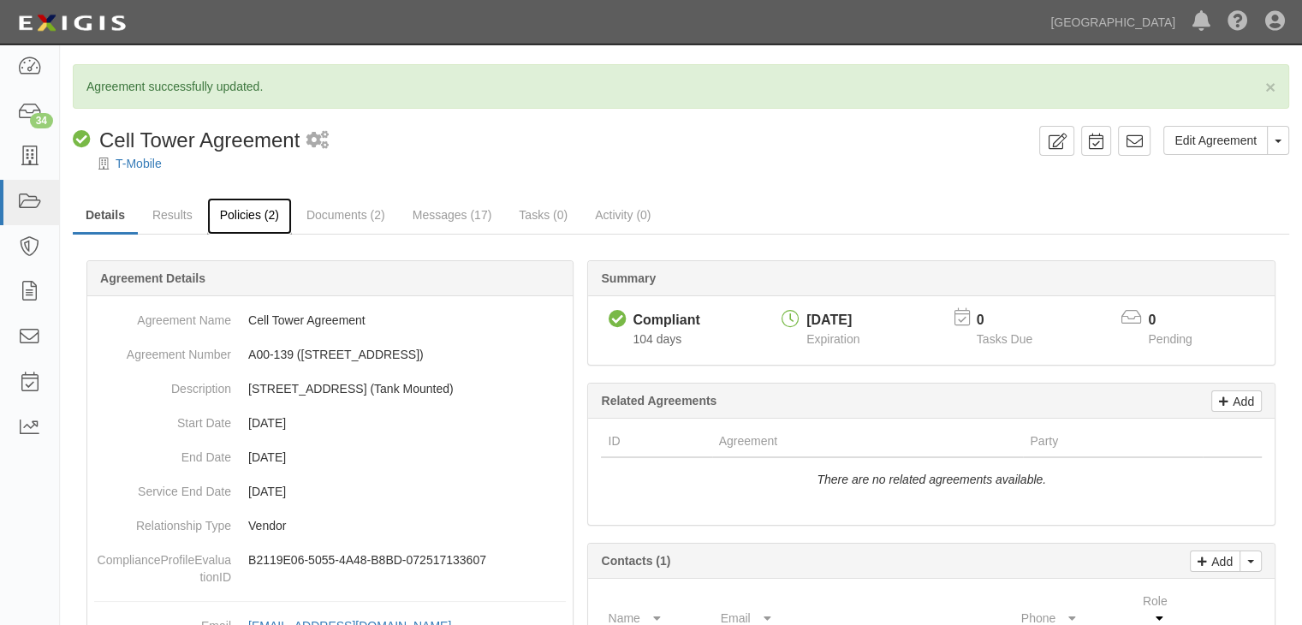
click at [248, 212] on link "Policies (2)" at bounding box center [249, 216] width 85 height 37
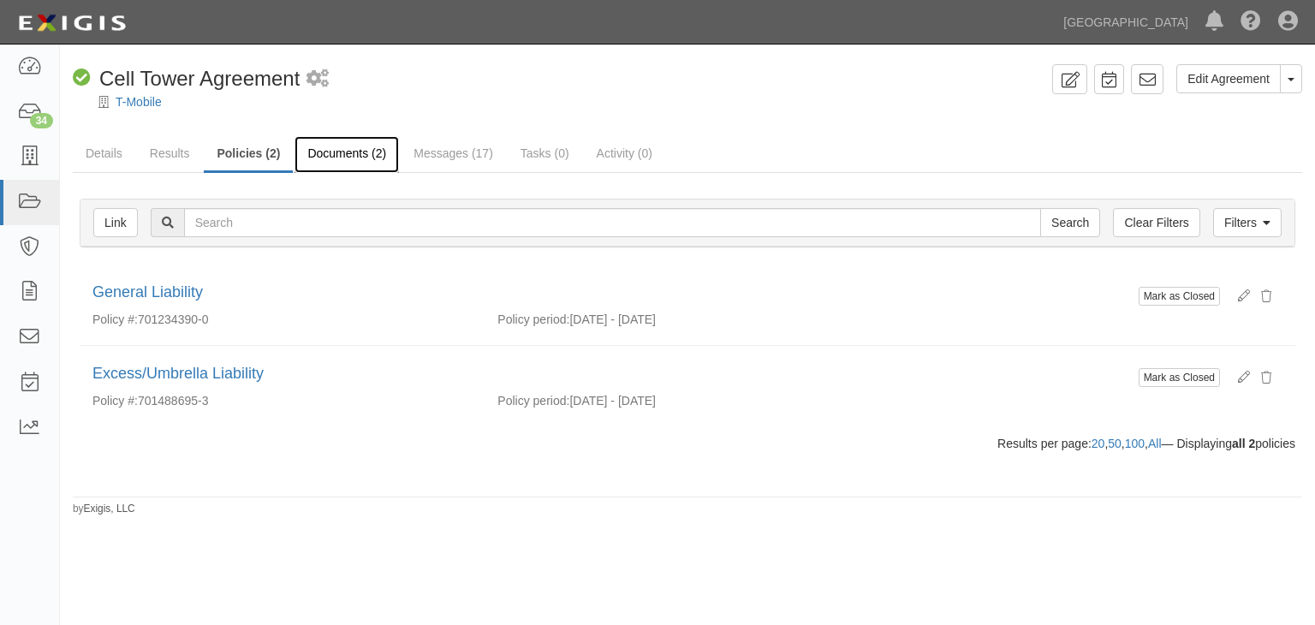
click at [366, 147] on link "Documents (2)" at bounding box center [346, 154] width 104 height 37
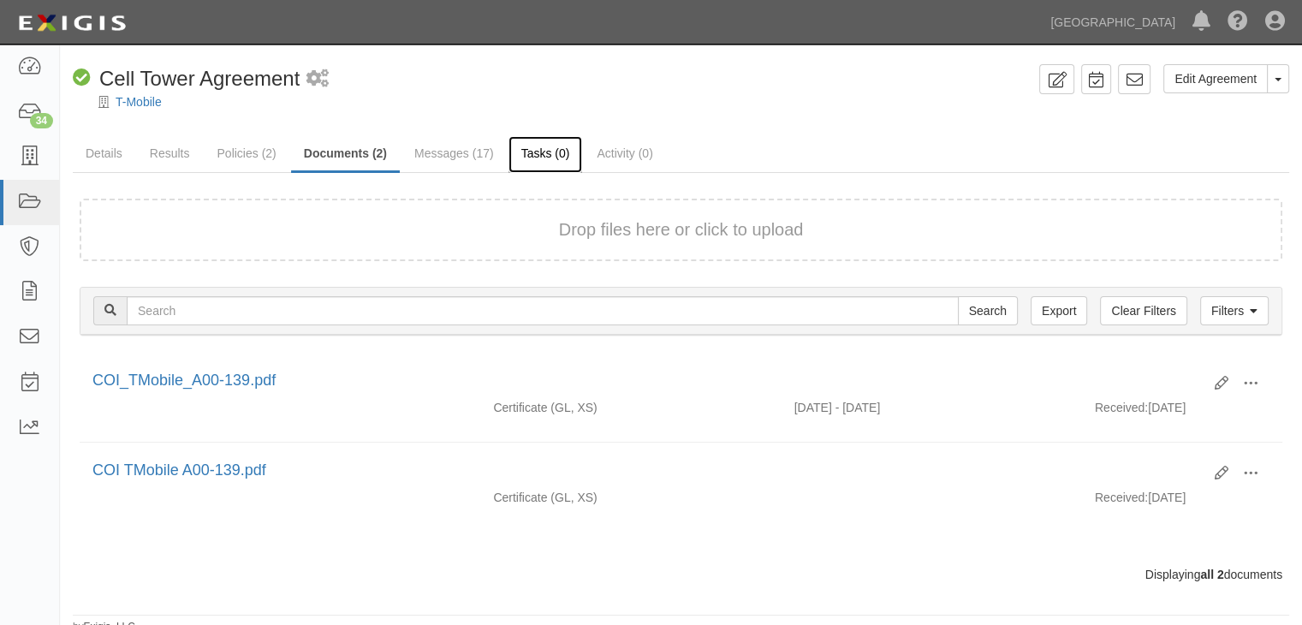
click at [538, 154] on link "Tasks (0)" at bounding box center [545, 154] width 74 height 37
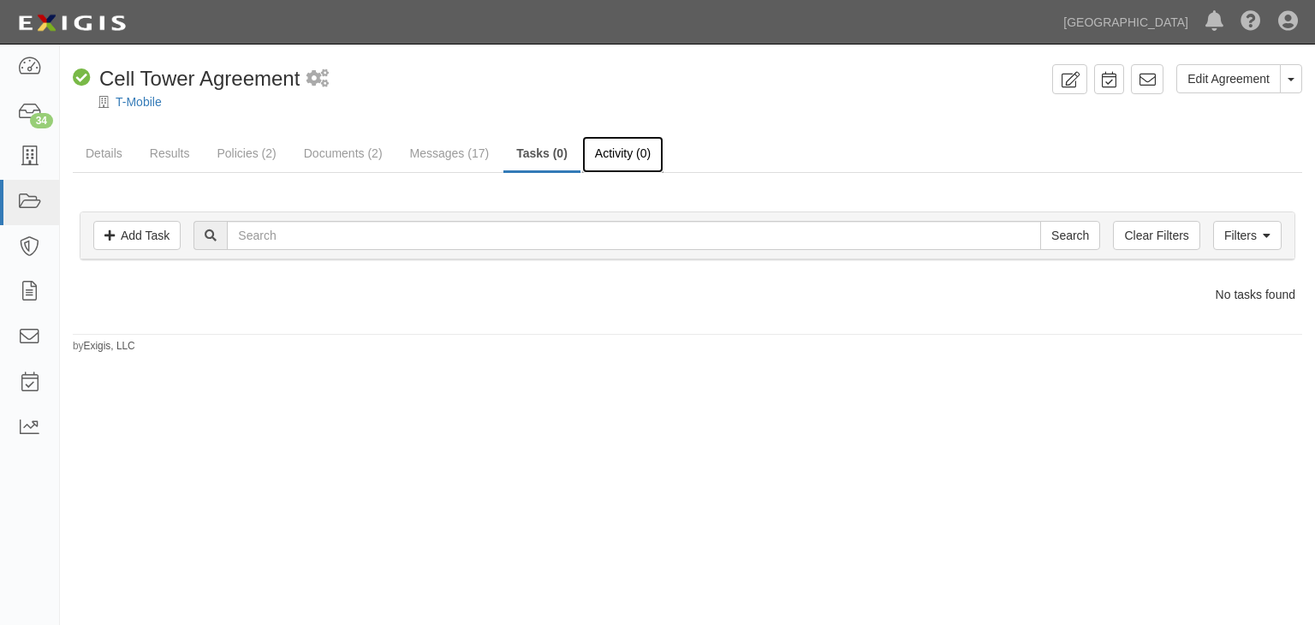
click at [622, 149] on link "Activity (0)" at bounding box center [622, 154] width 81 height 37
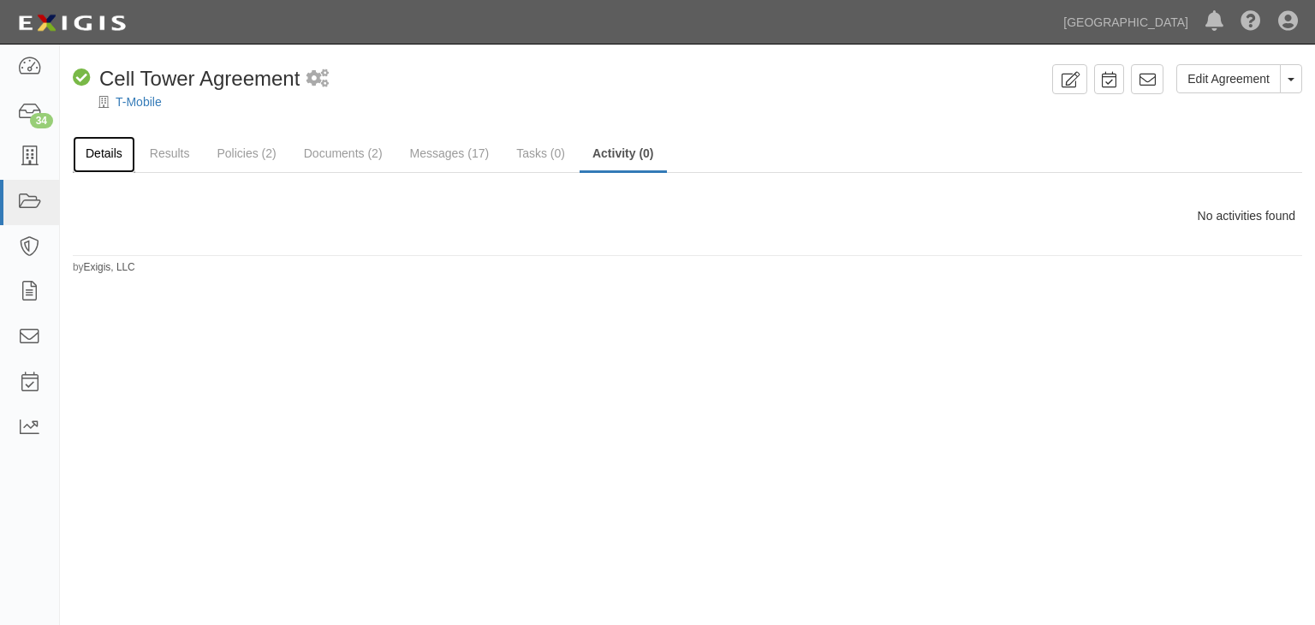
click at [117, 155] on link "Details" at bounding box center [104, 154] width 62 height 37
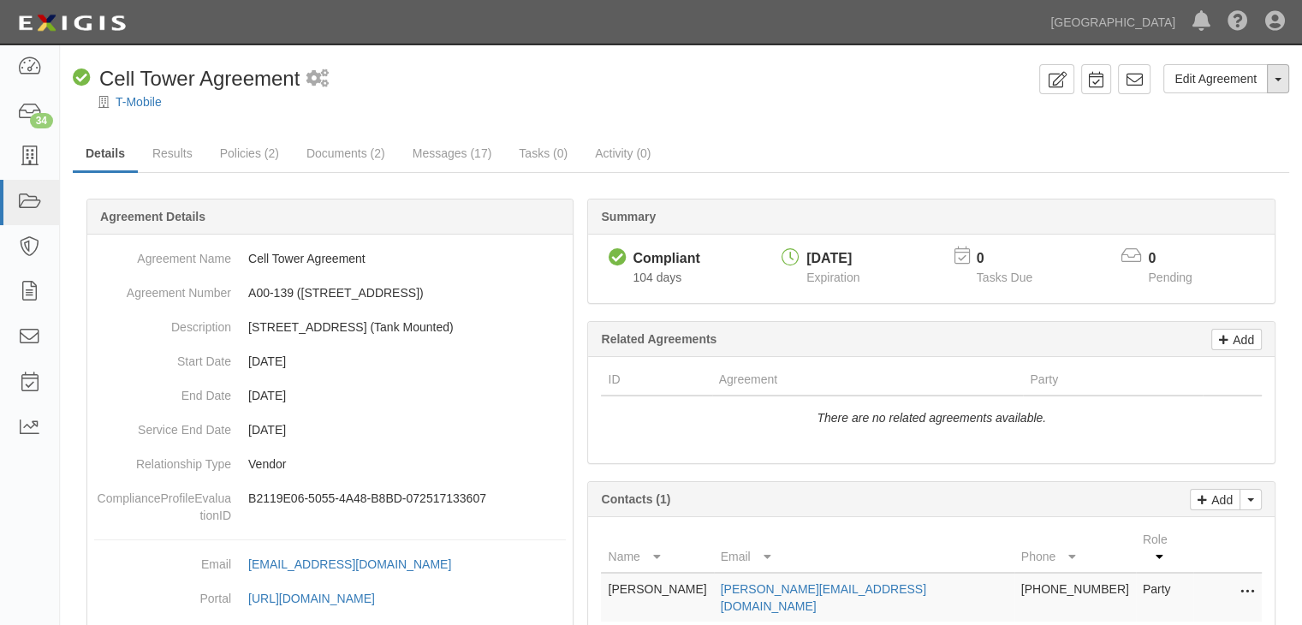
click at [1272, 80] on button "Toggle Agreement Dropdown" at bounding box center [1278, 78] width 22 height 29
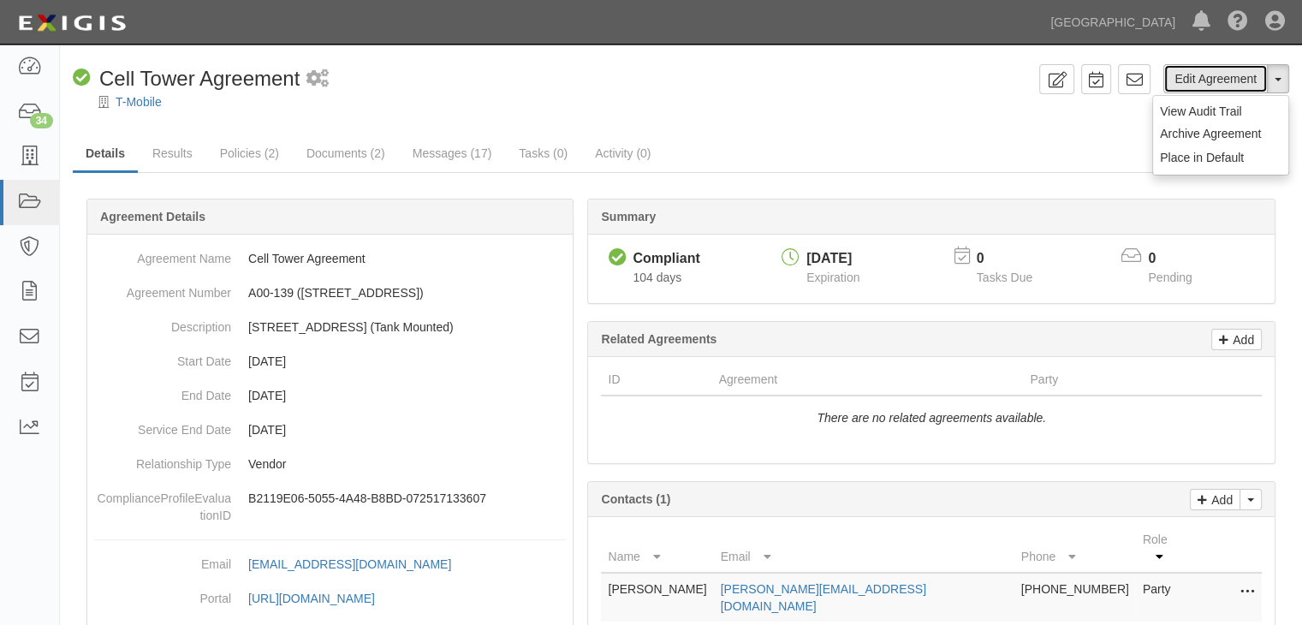
click at [1205, 72] on link "Edit Agreement" at bounding box center [1215, 78] width 104 height 29
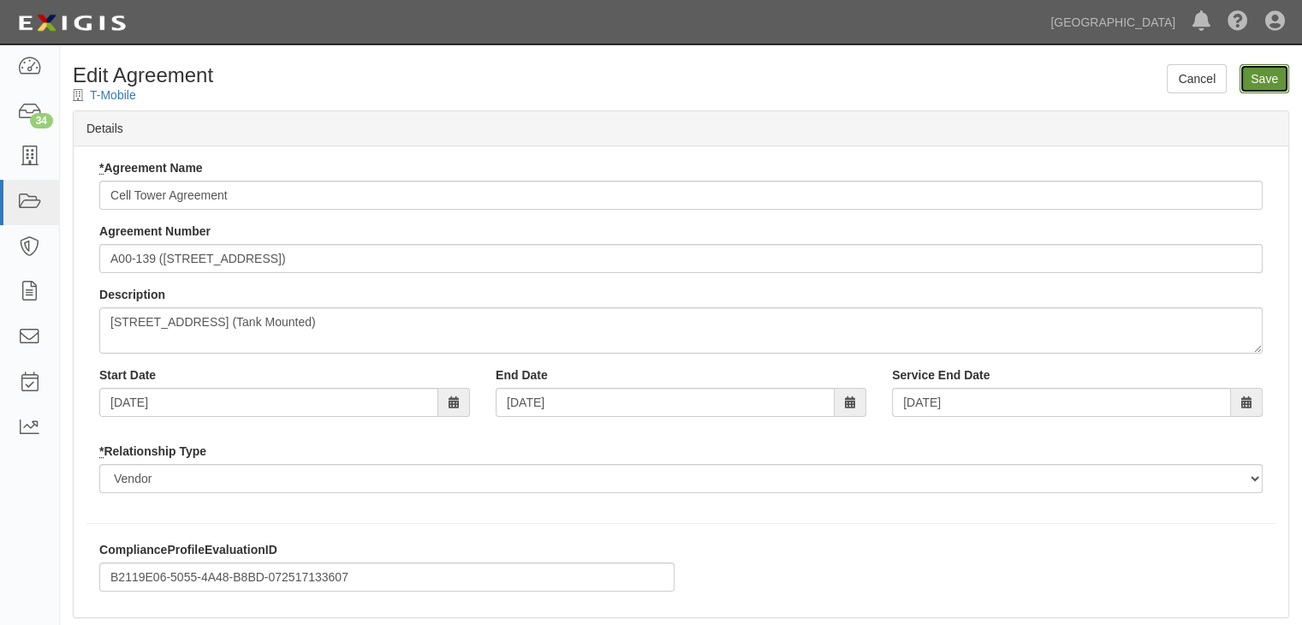
click at [1275, 86] on input "Save" at bounding box center [1264, 78] width 50 height 29
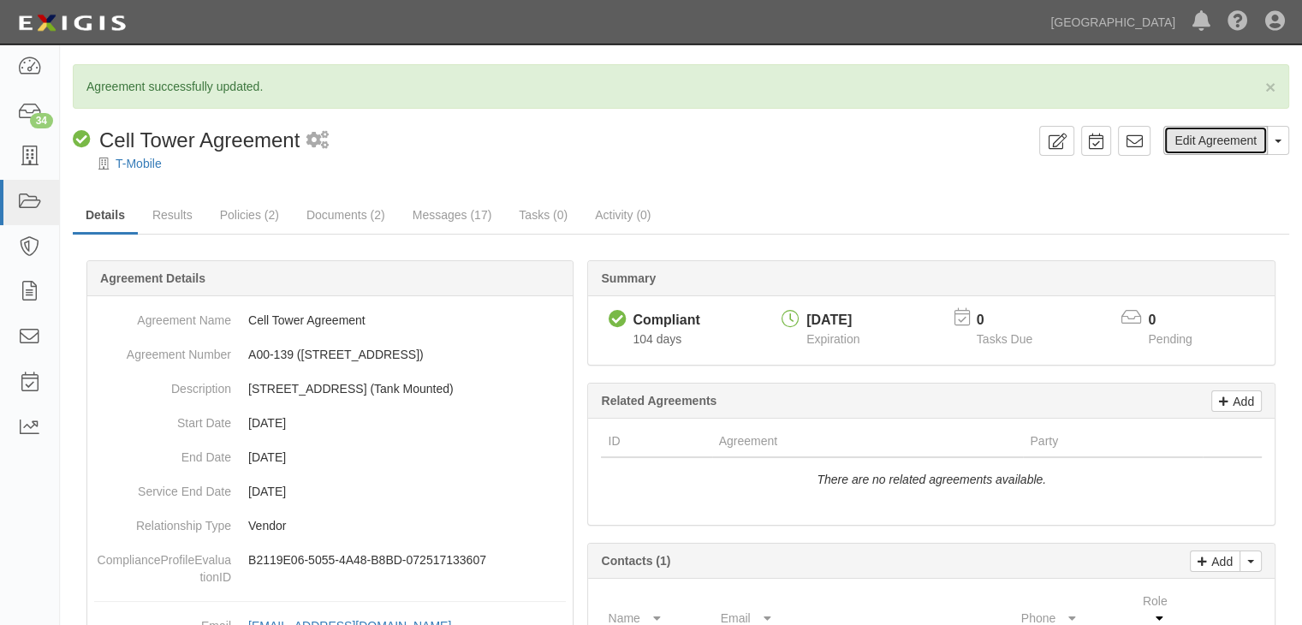
click at [1238, 135] on link "Edit Agreement" at bounding box center [1215, 140] width 104 height 29
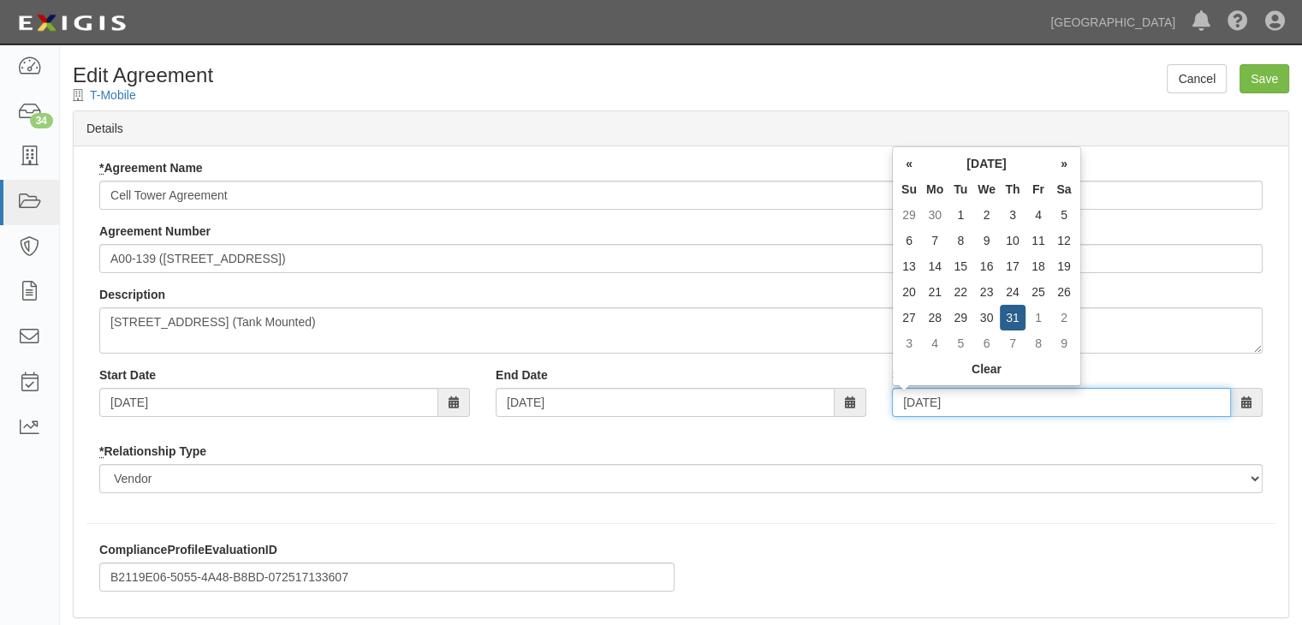
drag, startPoint x: 1035, startPoint y: 412, endPoint x: 811, endPoint y: 402, distance: 223.6
click at [811, 403] on div "Start Date [DATE] End Date [DATE] Service End Date [DATE]" at bounding box center [680, 397] width 1189 height 63
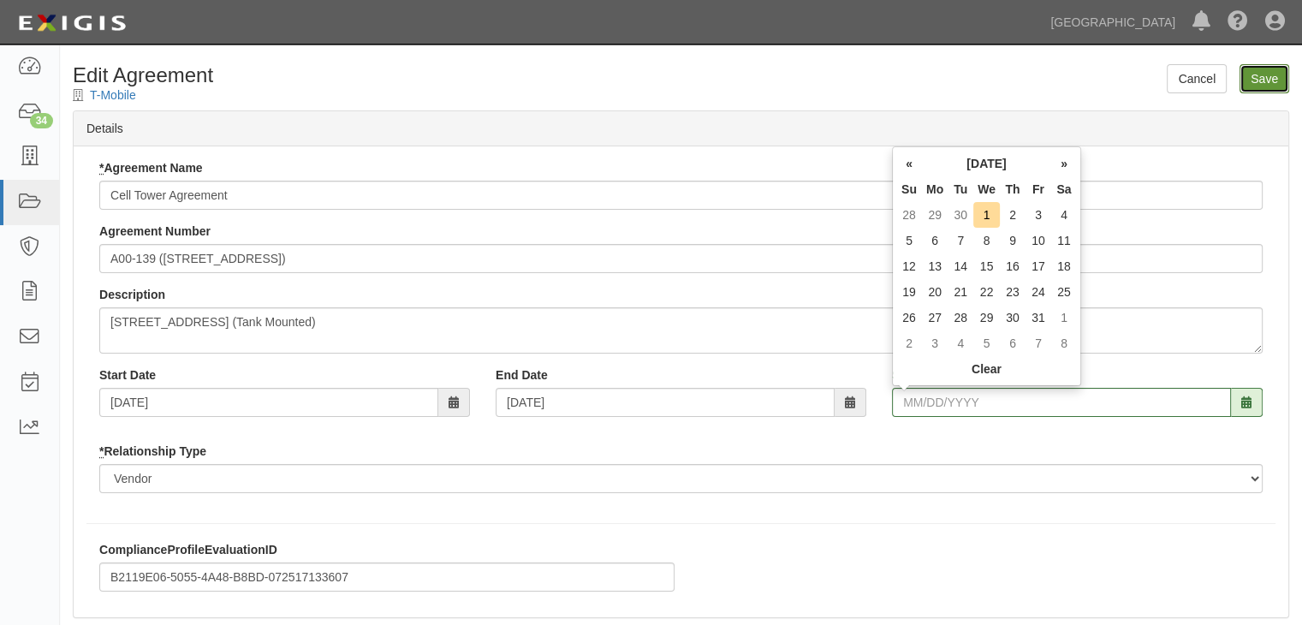
click at [1267, 73] on input "Save" at bounding box center [1264, 78] width 50 height 29
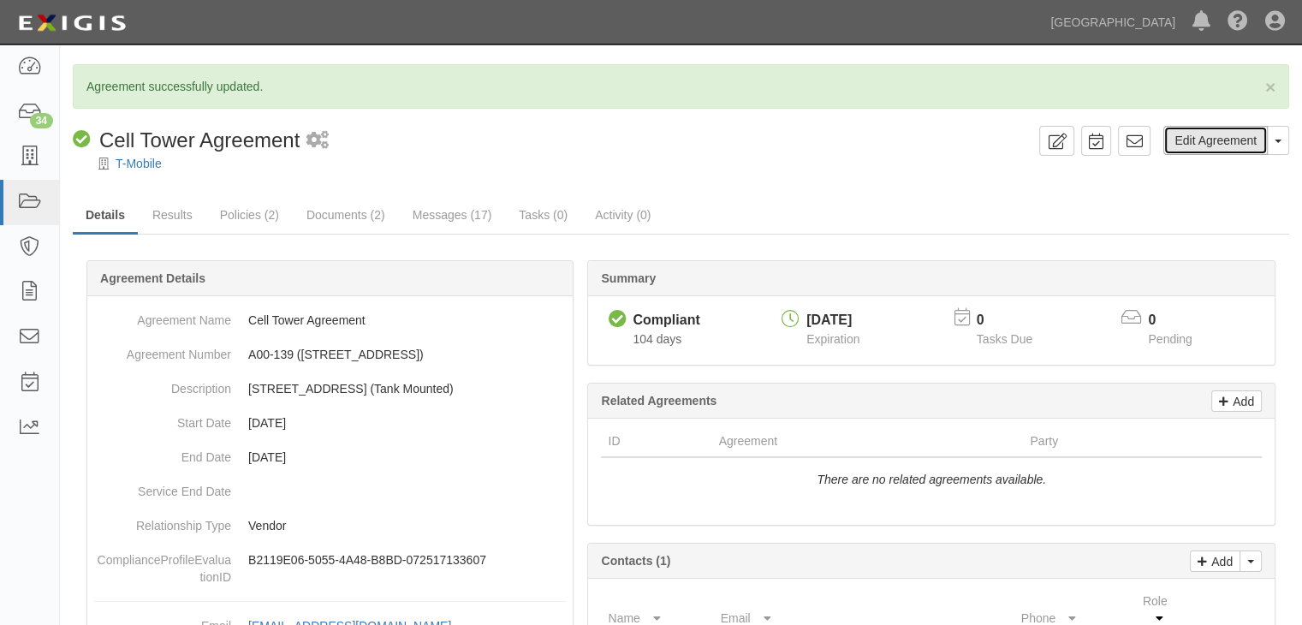
click at [1198, 138] on link "Edit Agreement" at bounding box center [1215, 140] width 104 height 29
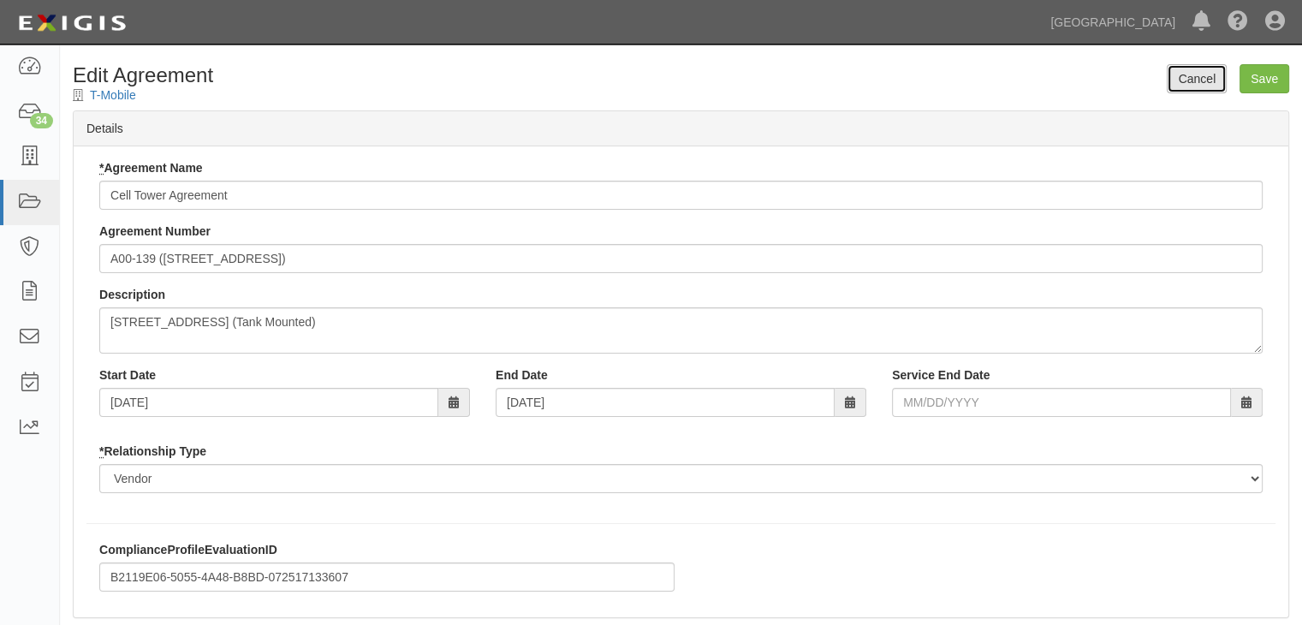
click at [1212, 85] on link "Cancel" at bounding box center [1197, 78] width 60 height 29
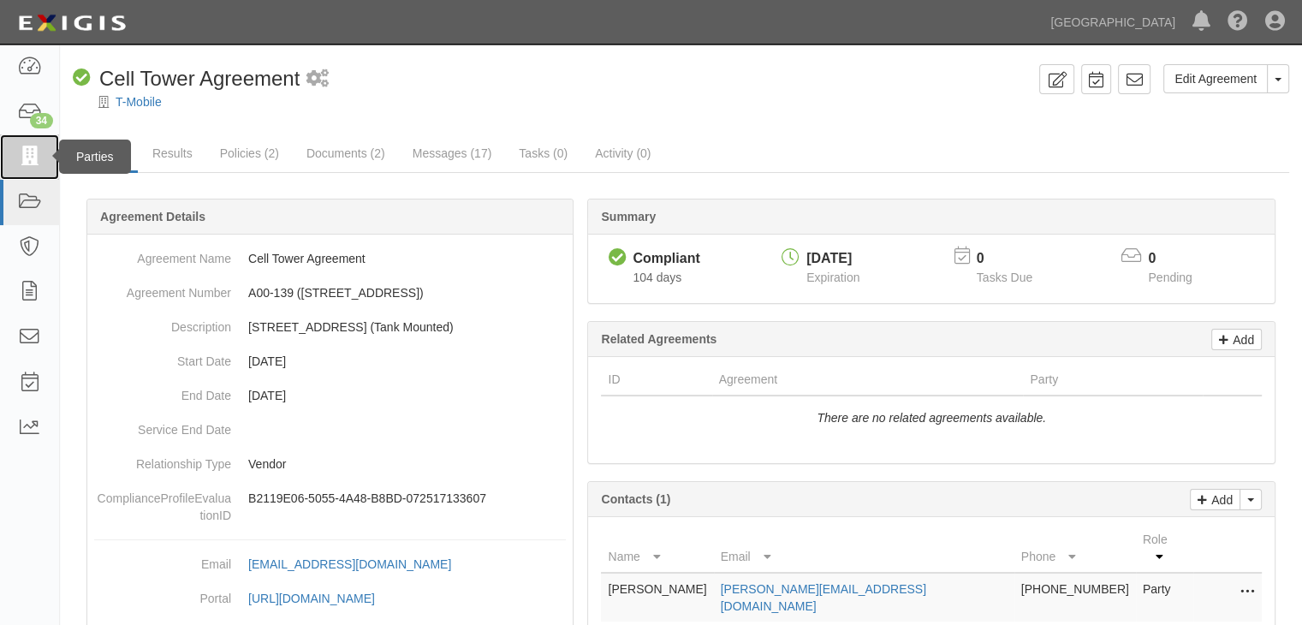
click at [38, 150] on icon at bounding box center [29, 157] width 24 height 20
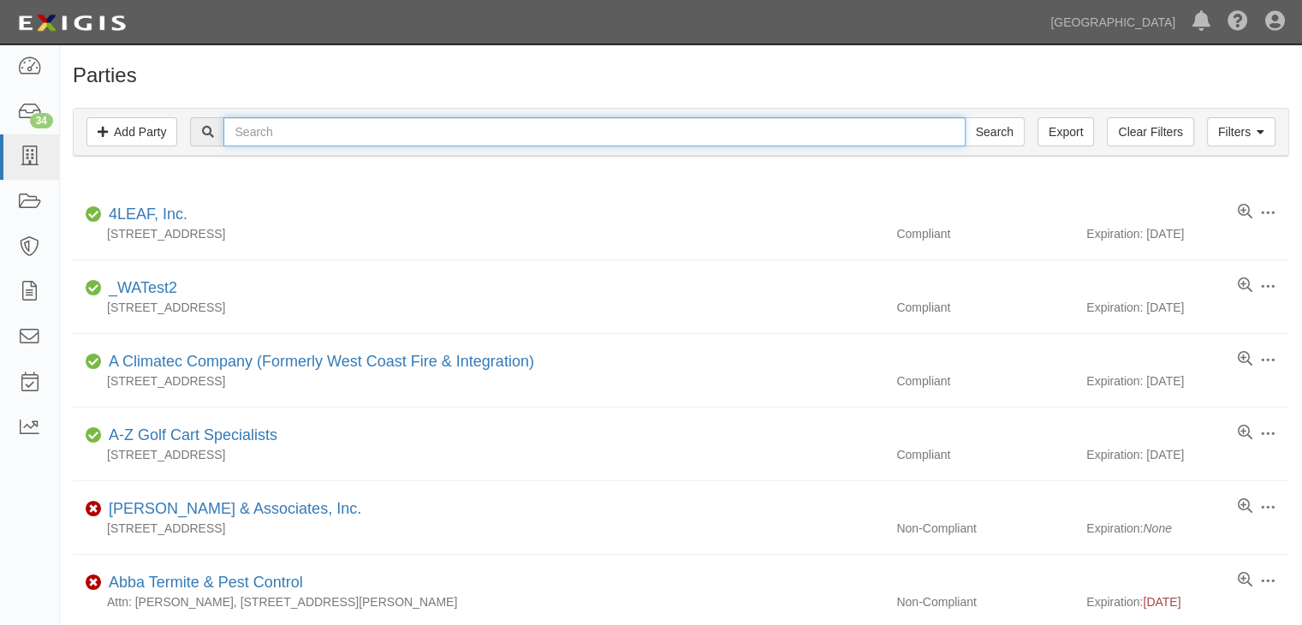
click at [299, 134] on input "text" at bounding box center [593, 131] width 741 height 29
type input "LADY"
click at [965, 117] on input "Search" at bounding box center [995, 131] width 60 height 29
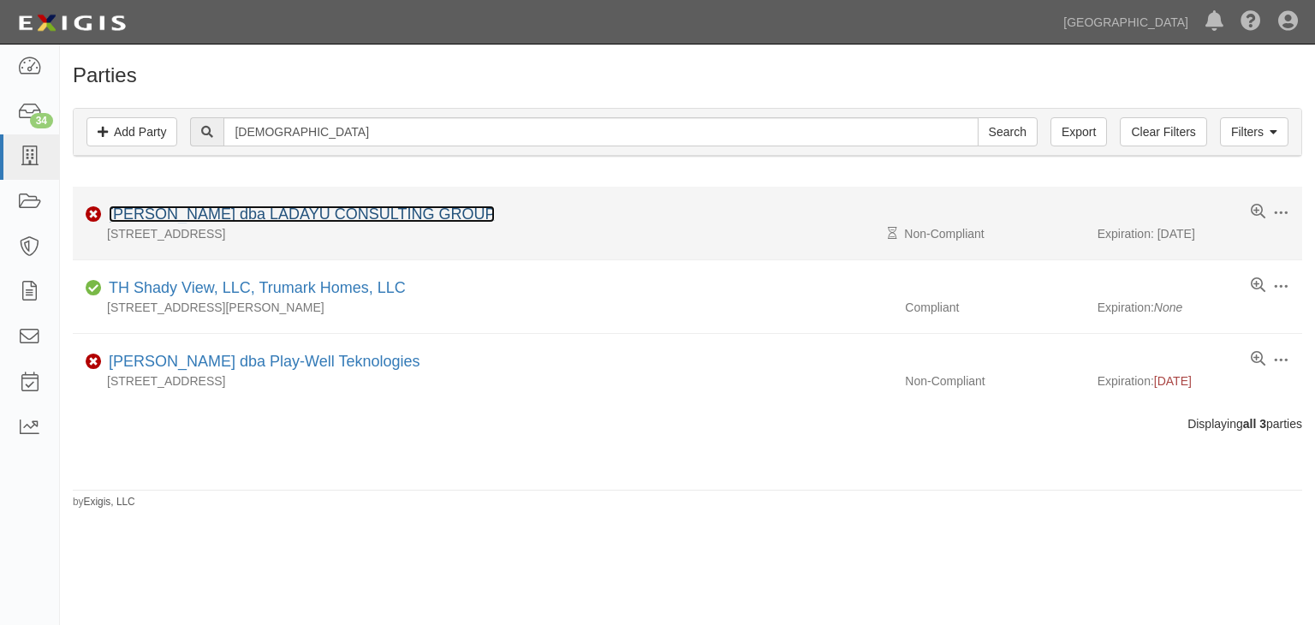
click at [358, 221] on link "[PERSON_NAME] dba LADAYU CONSULTING GROUP" at bounding box center [302, 213] width 386 height 17
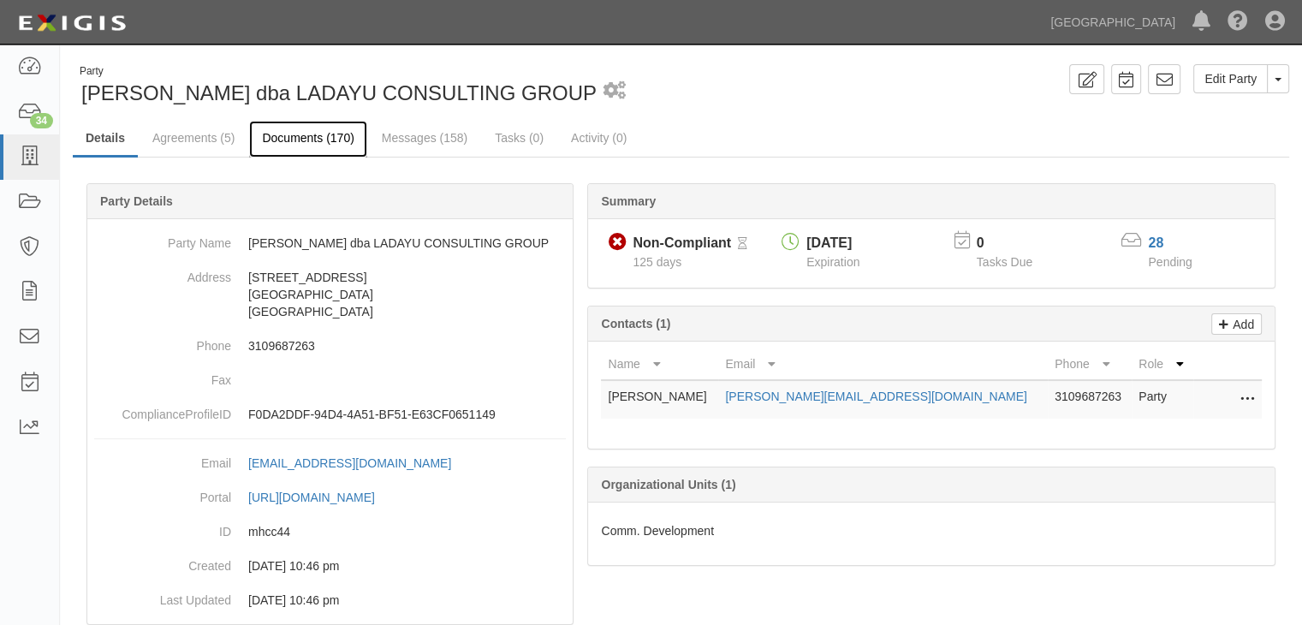
click at [312, 140] on link "Documents (170)" at bounding box center [307, 139] width 117 height 37
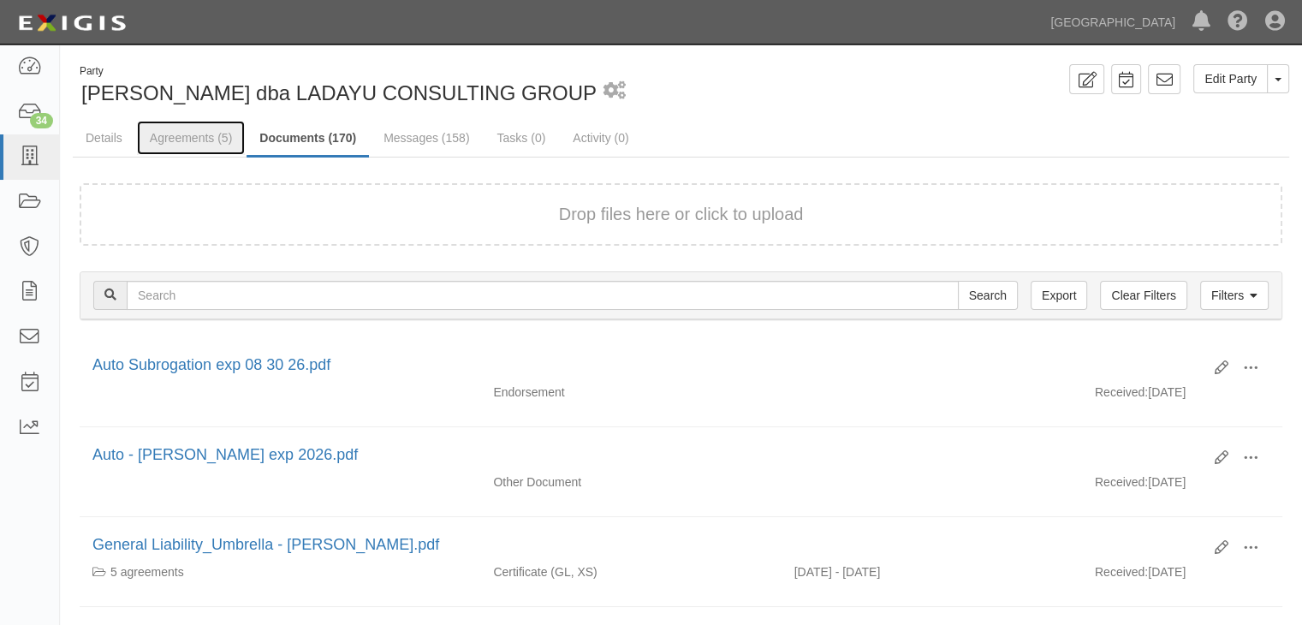
click at [190, 137] on link "Agreements (5)" at bounding box center [191, 138] width 108 height 34
